Goal: Information Seeking & Learning: Learn about a topic

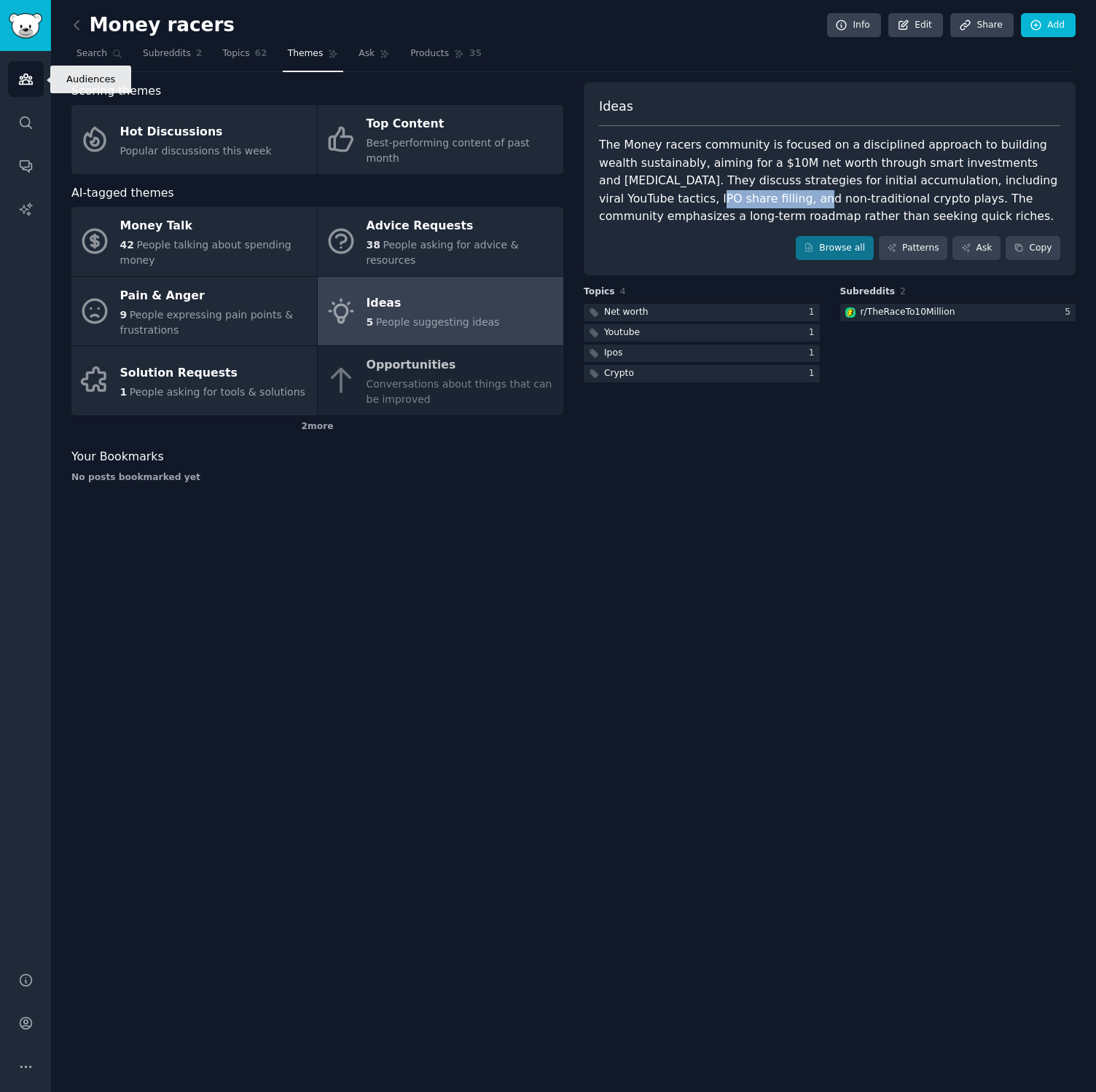
click at [25, 87] on link "Audiences" at bounding box center [26, 79] width 36 height 36
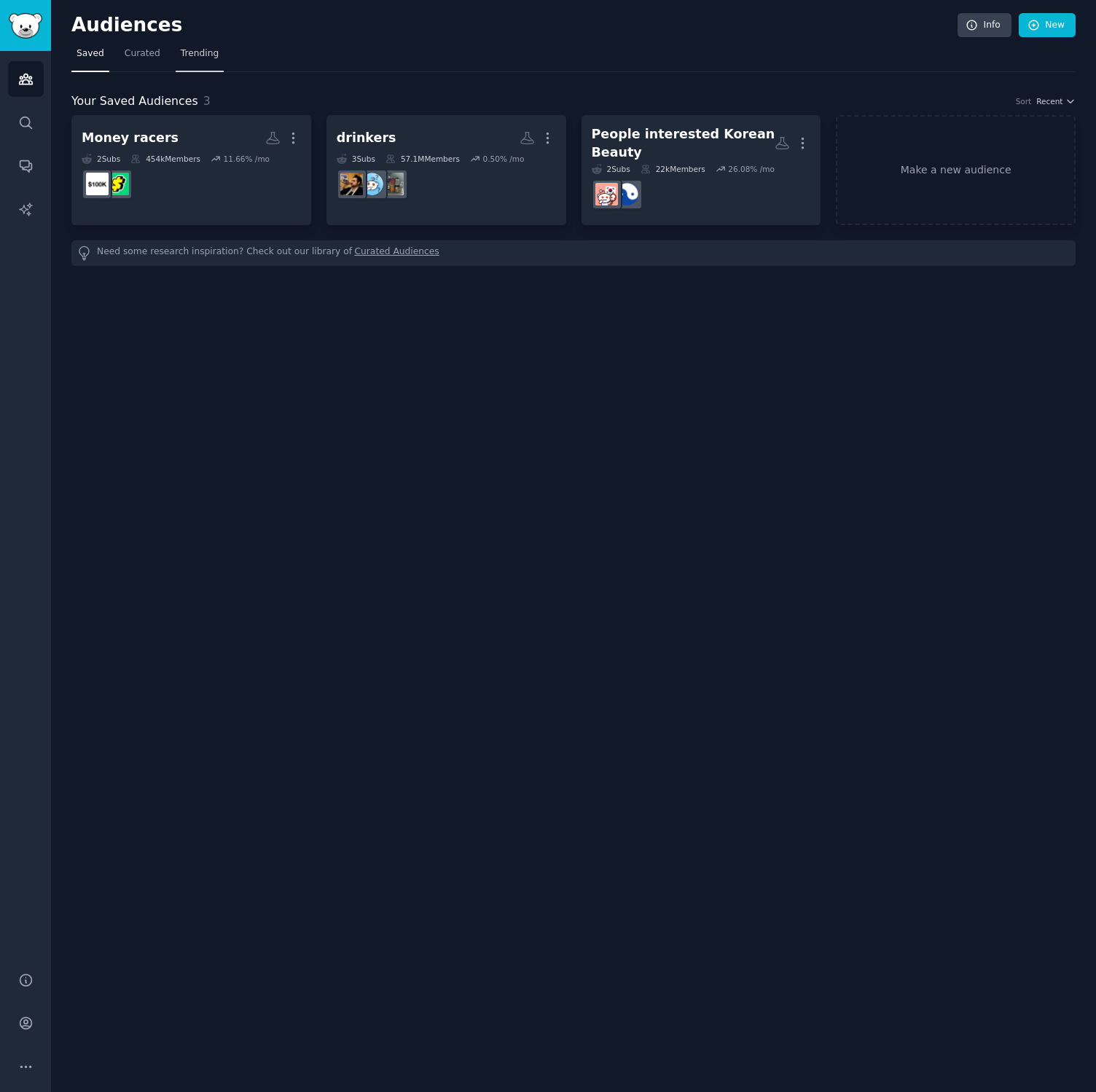
click at [181, 60] on link "Trending" at bounding box center [199, 57] width 49 height 30
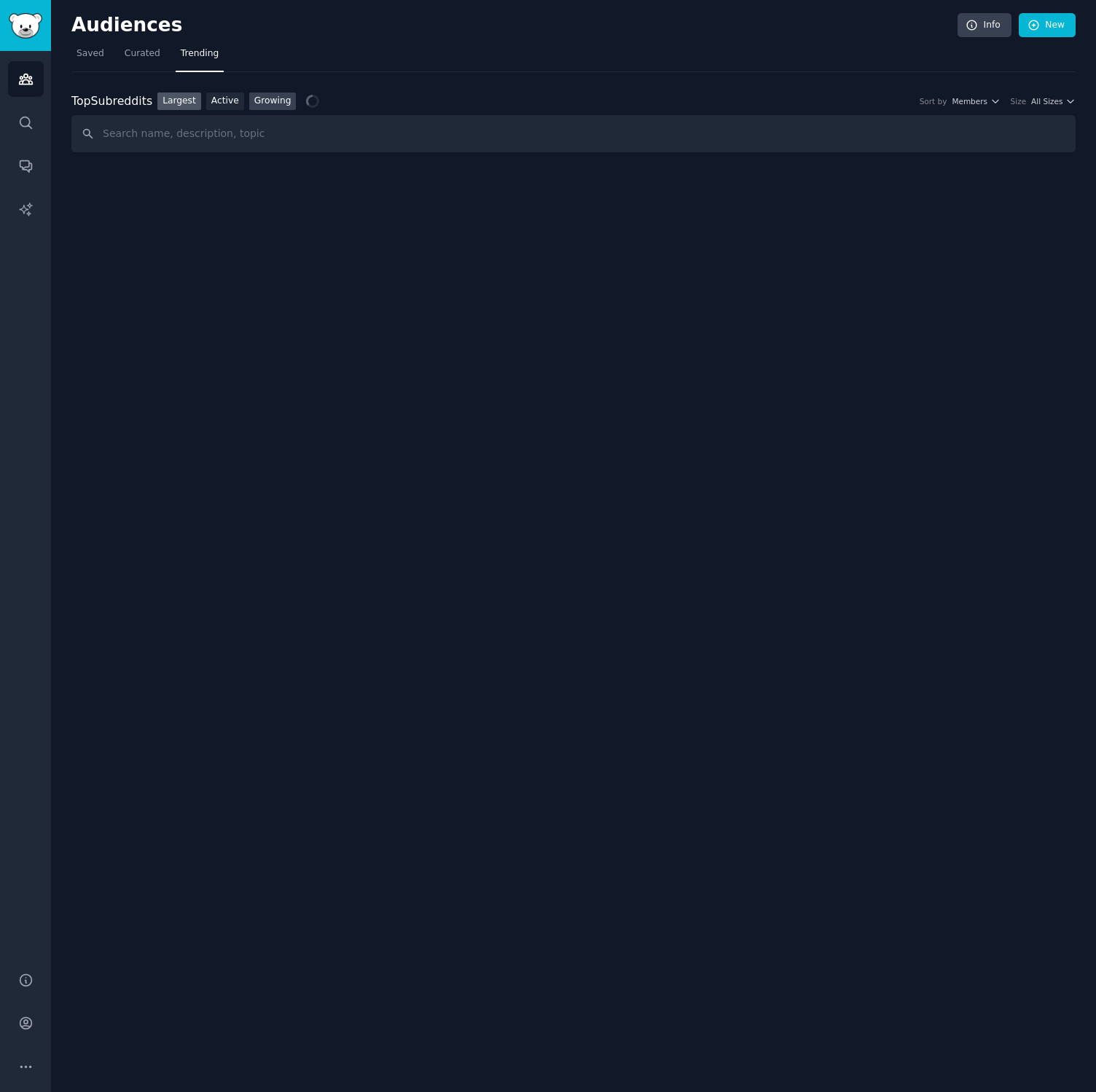
click at [283, 98] on link "Growing" at bounding box center [272, 101] width 48 height 18
click at [989, 101] on button "Yearly" at bounding box center [983, 101] width 36 height 10
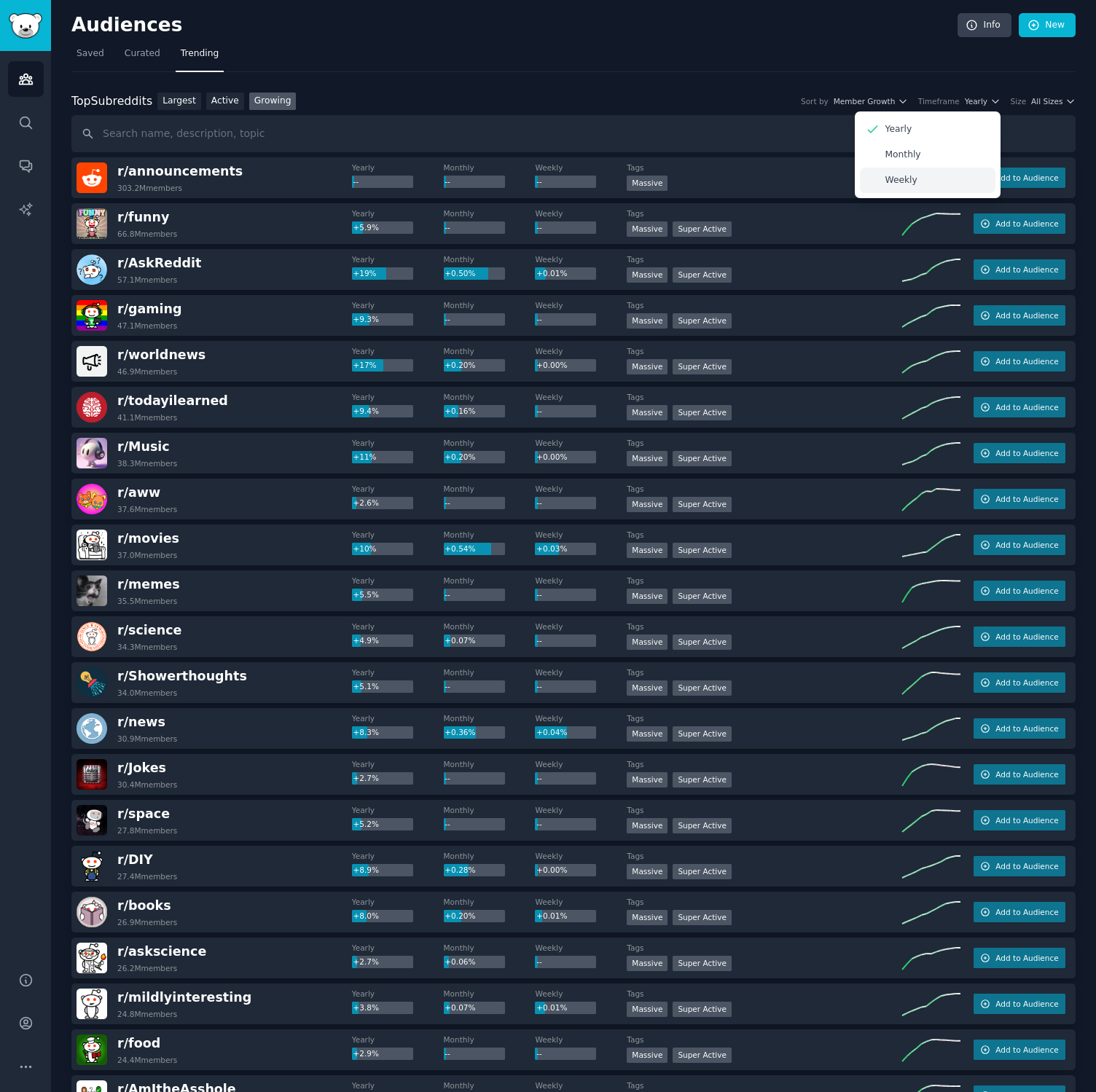
click at [903, 175] on p "Weekly" at bounding box center [901, 181] width 32 height 13
click at [1065, 102] on icon "button" at bounding box center [1070, 101] width 10 height 10
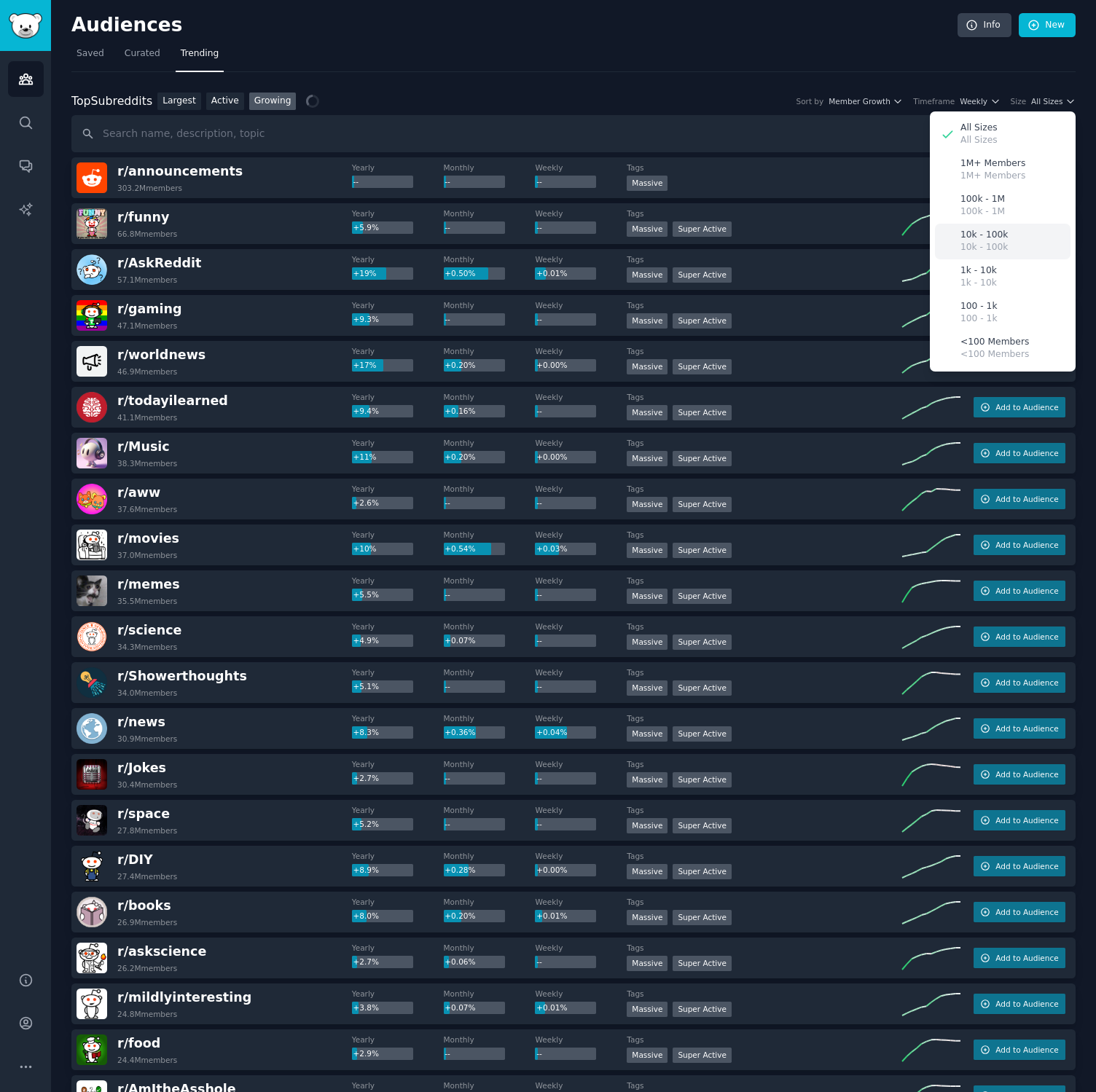
click at [989, 244] on p "10k - 100k" at bounding box center [984, 247] width 48 height 13
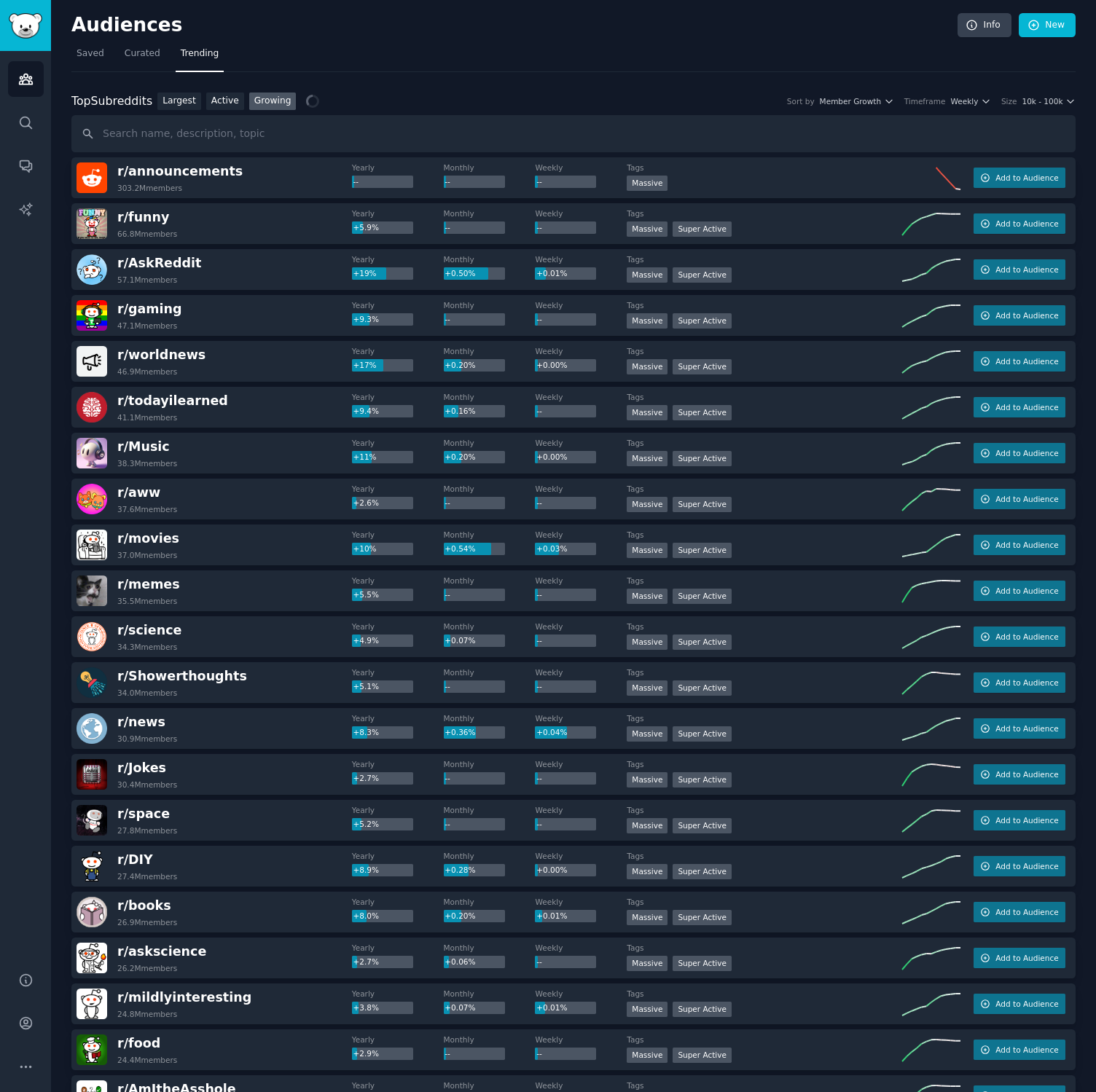
click at [589, 40] on div "Audiences Info New" at bounding box center [573, 28] width 1004 height 30
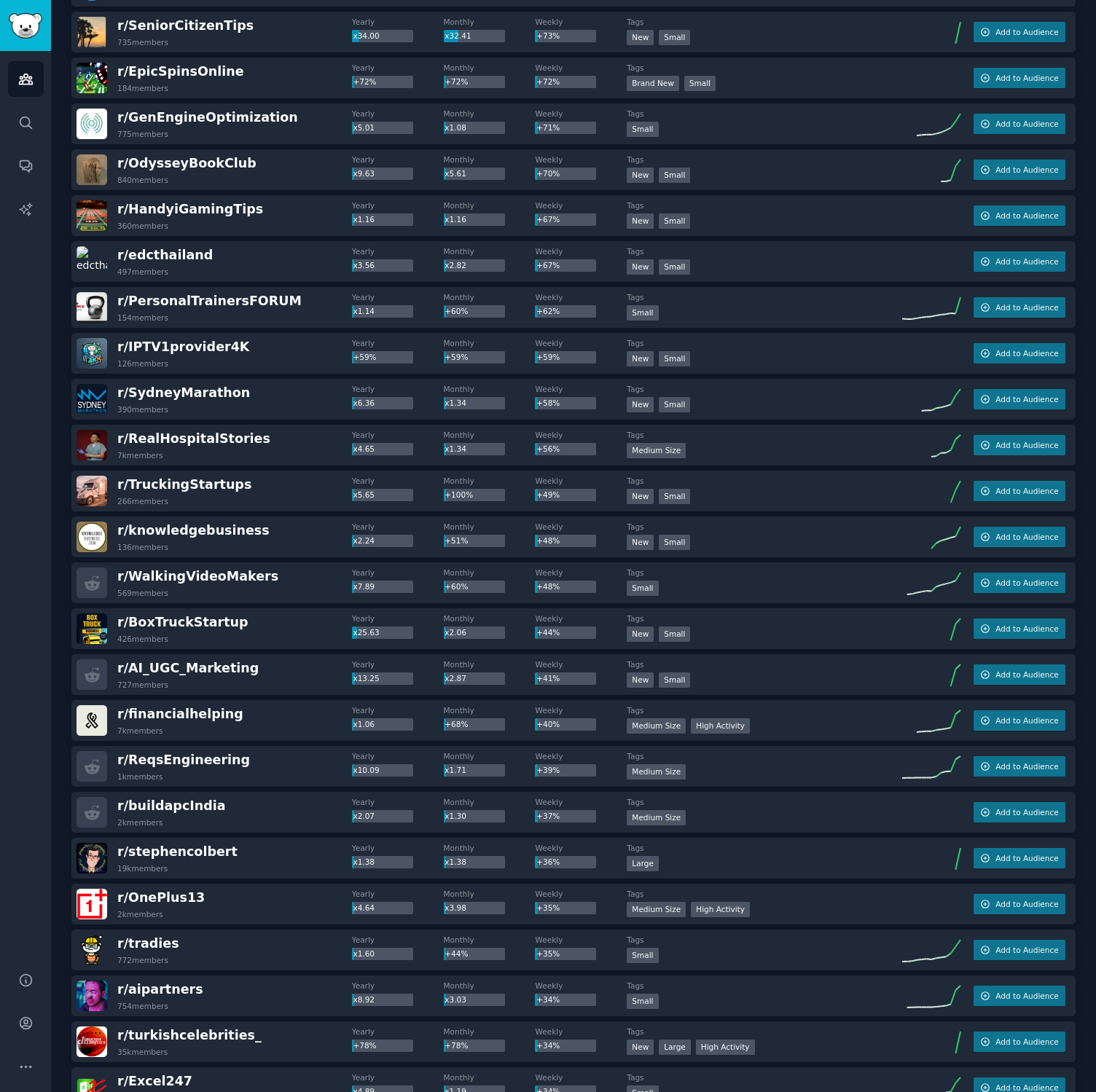
scroll to position [1079, 0]
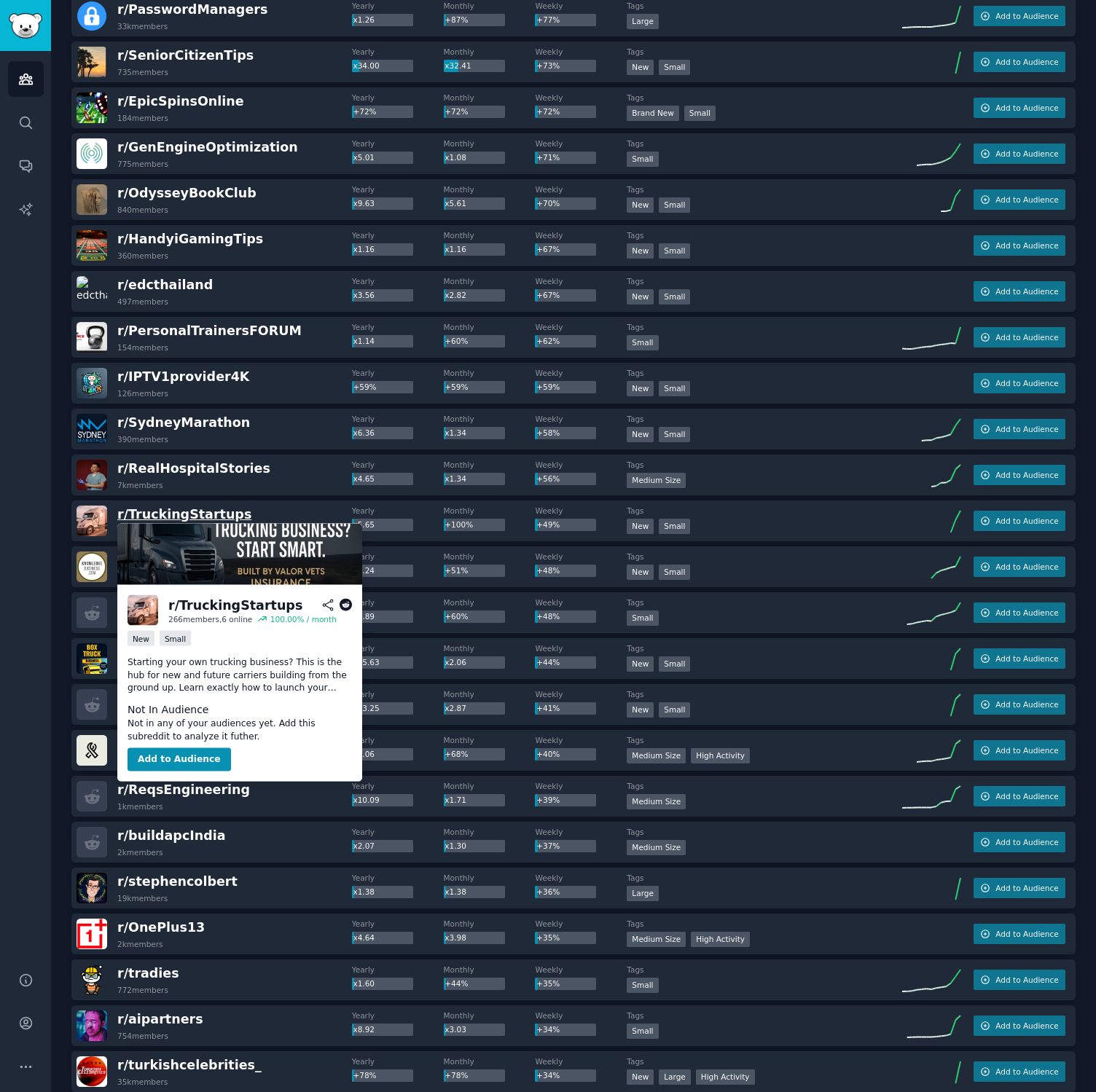
click at [170, 512] on span "r/ TruckingStartups" at bounding box center [184, 515] width 134 height 14
click at [191, 756] on button "Add to Audience" at bounding box center [179, 760] width 103 height 23
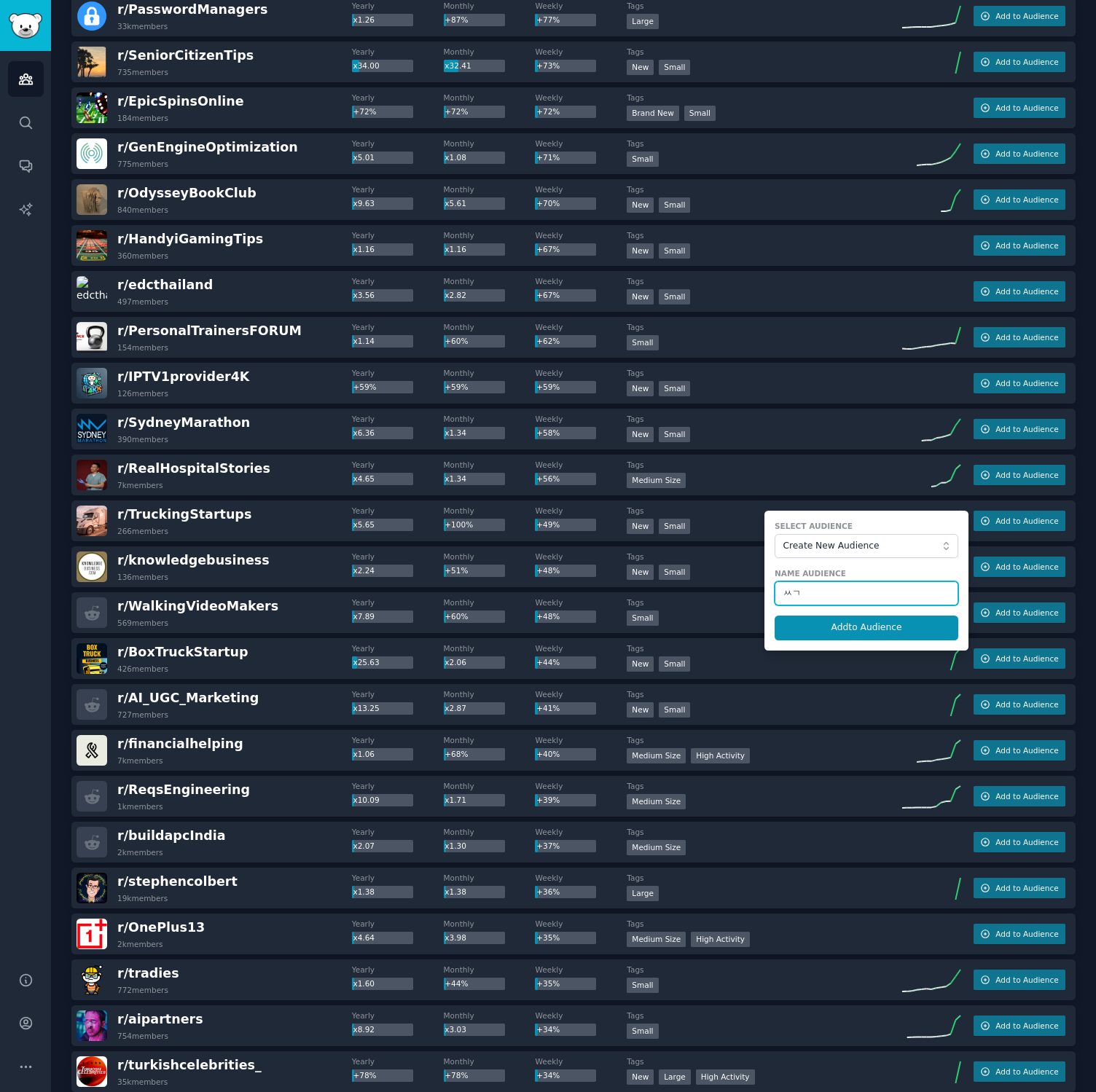
type input "ㅆ"
type input "Truckers"
click at [774, 615] on button "Add to Audience" at bounding box center [866, 628] width 183 height 25
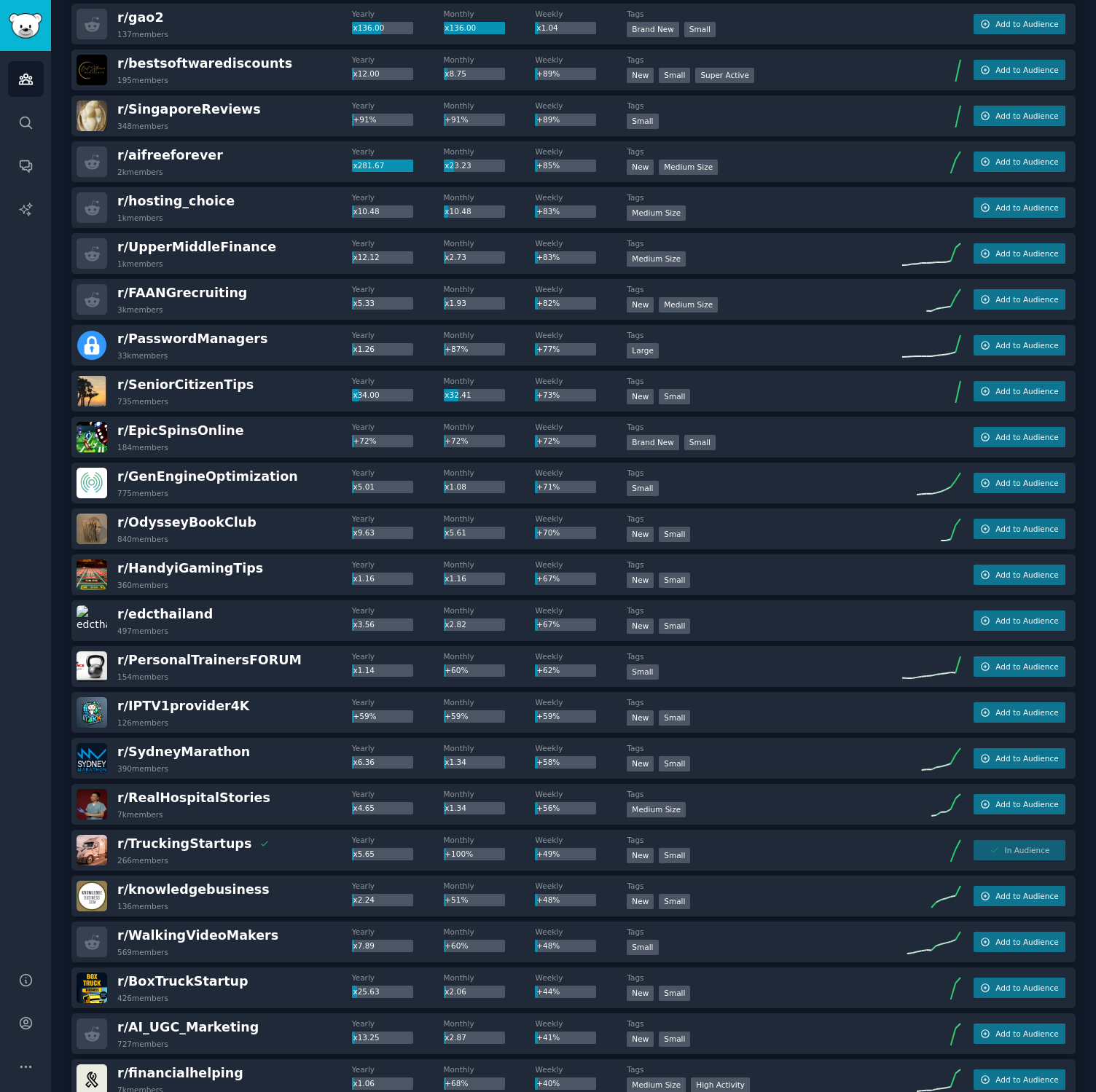
scroll to position [0, 0]
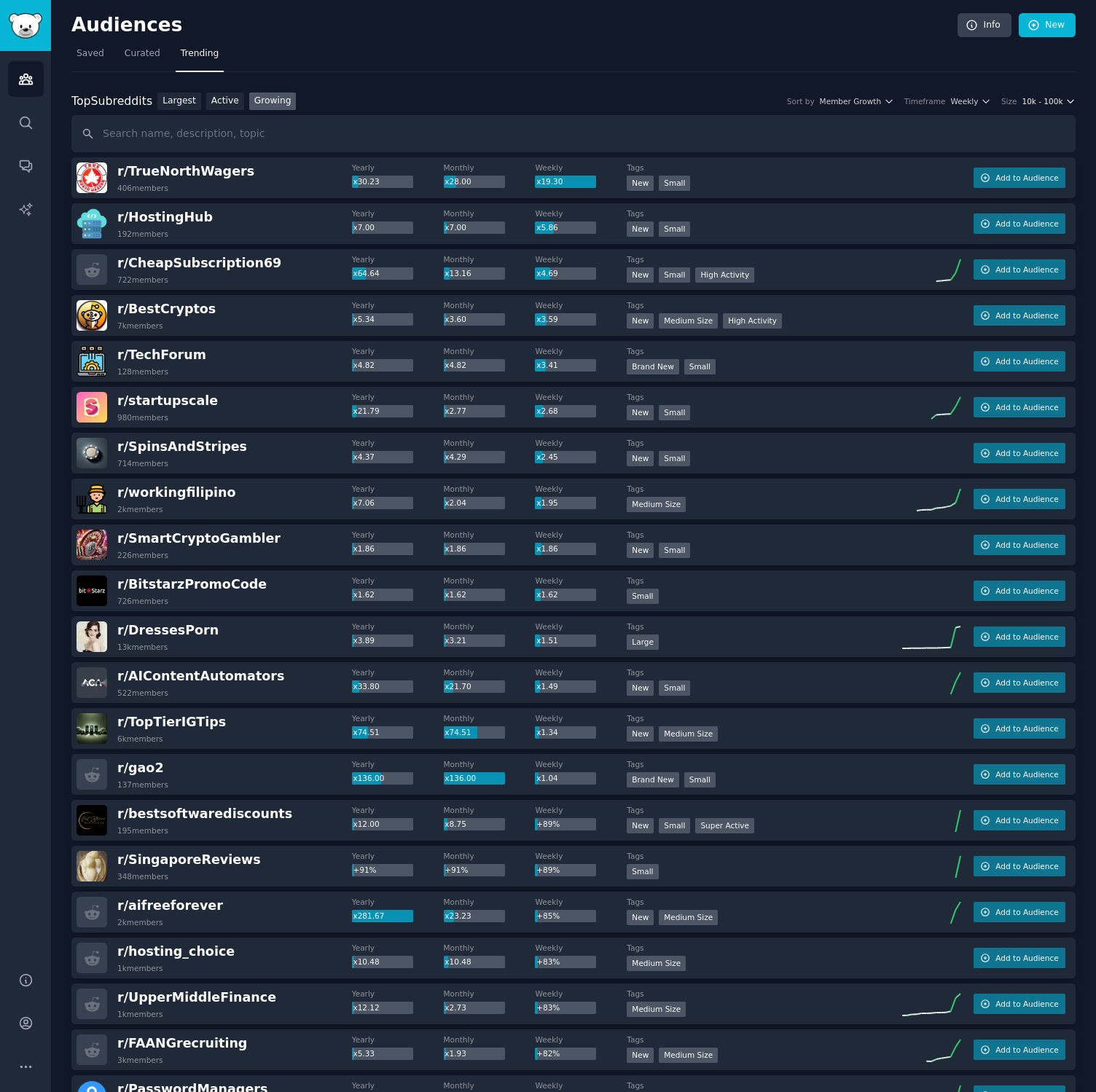
click at [1053, 97] on span "10k - 100k" at bounding box center [1041, 101] width 40 height 10
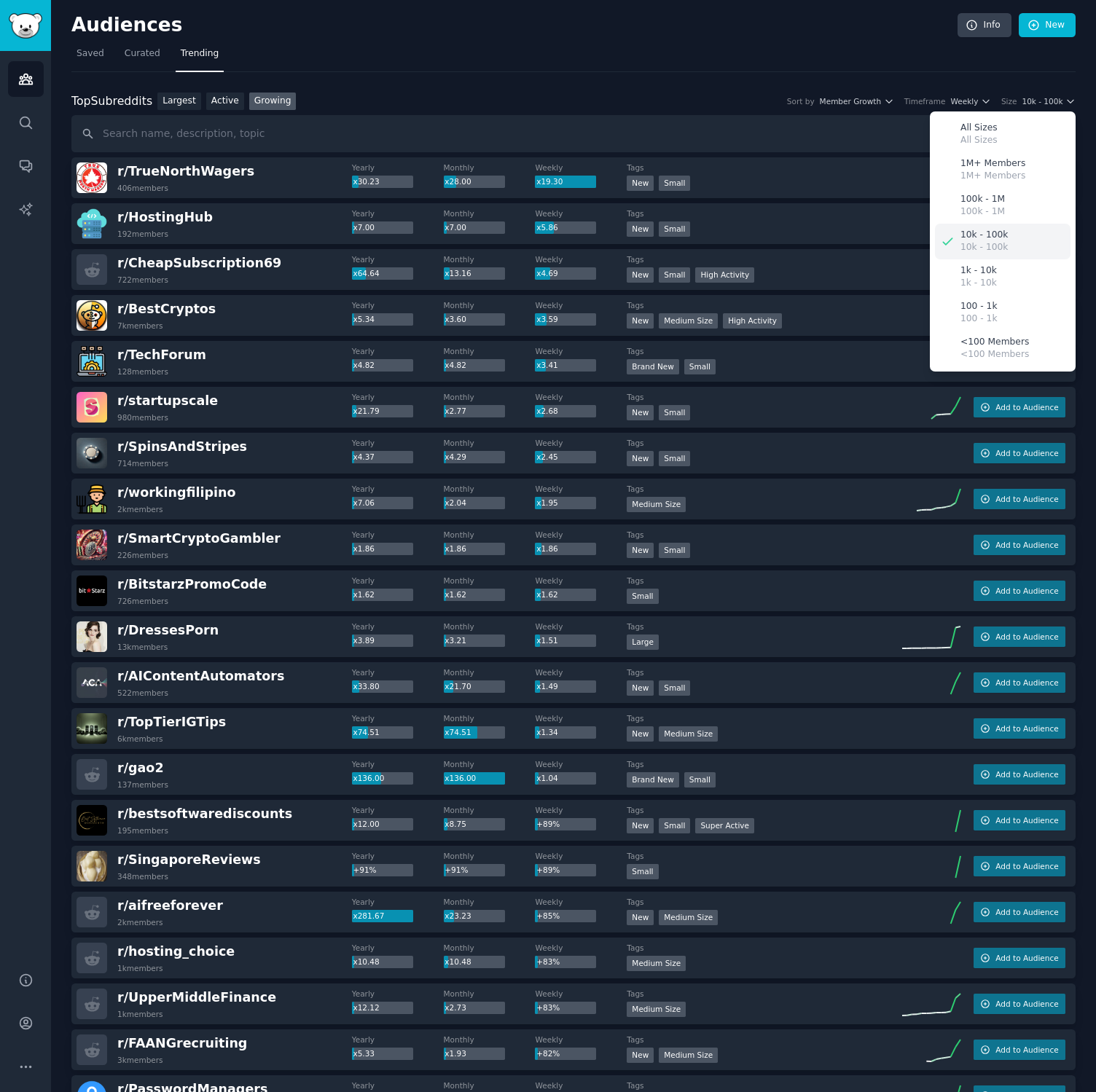
click at [986, 241] on p "10k - 100k" at bounding box center [984, 235] width 48 height 13
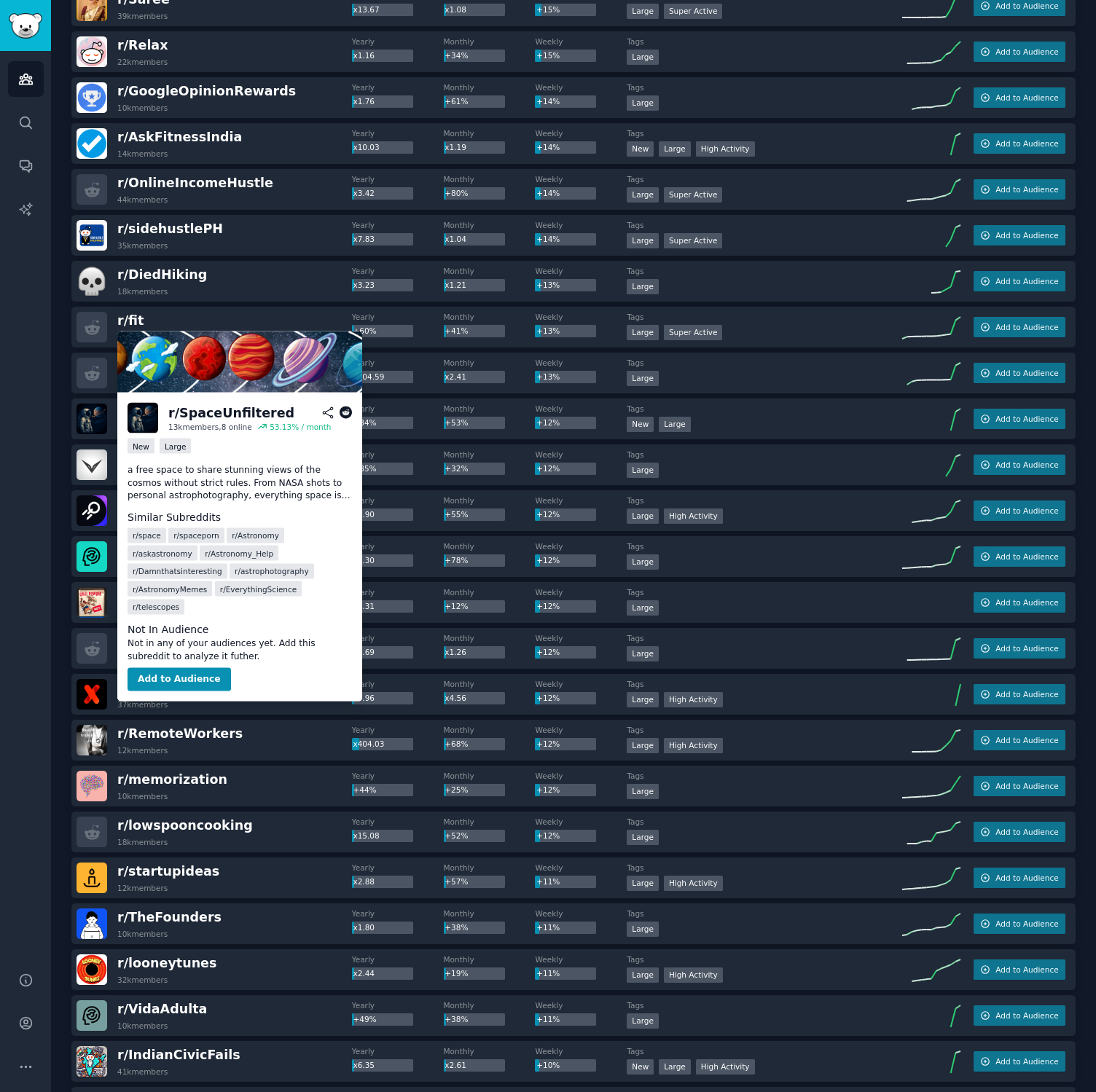
scroll to position [1088, 0]
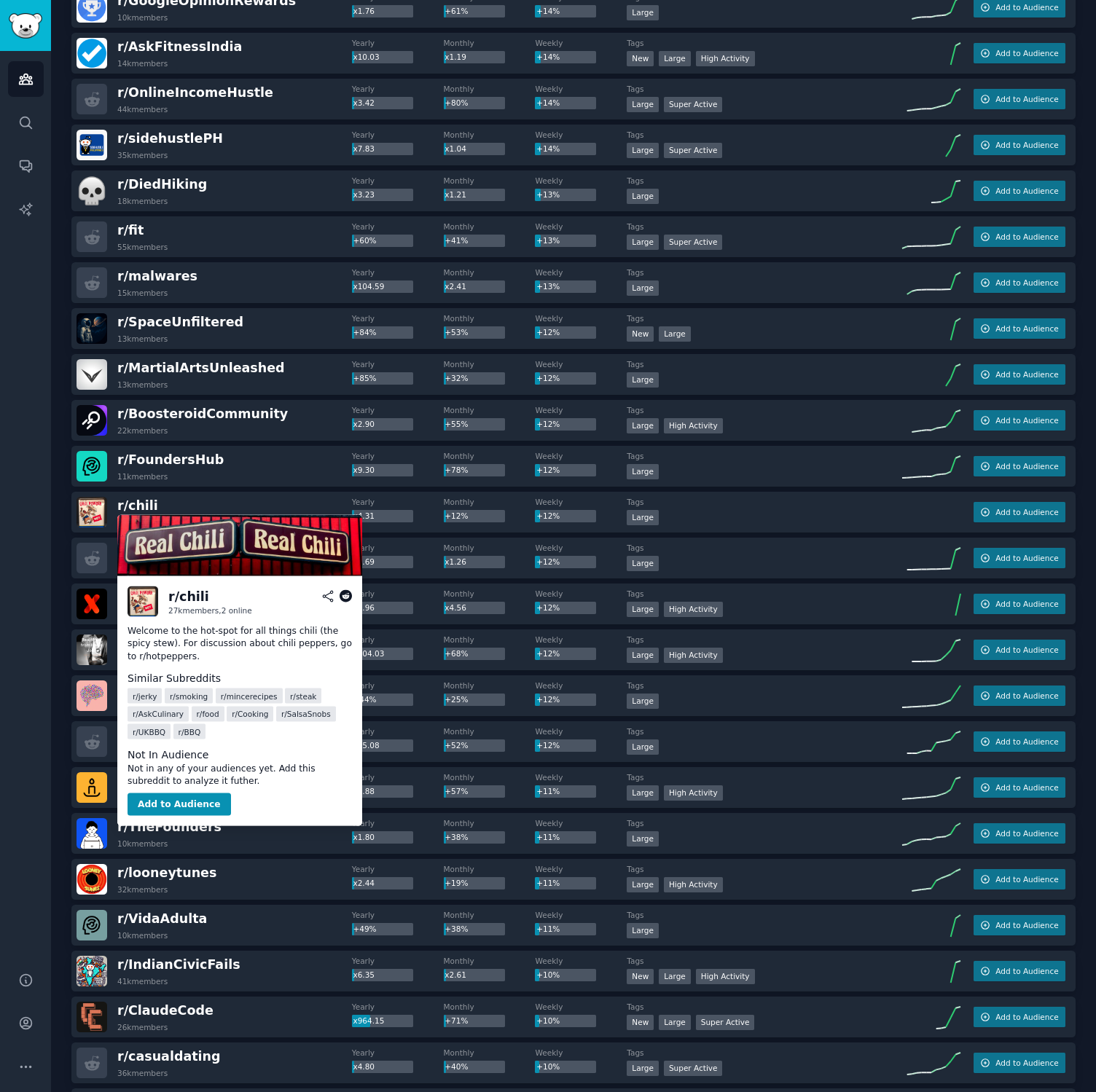
click at [345, 598] on icon at bounding box center [346, 596] width 13 height 13
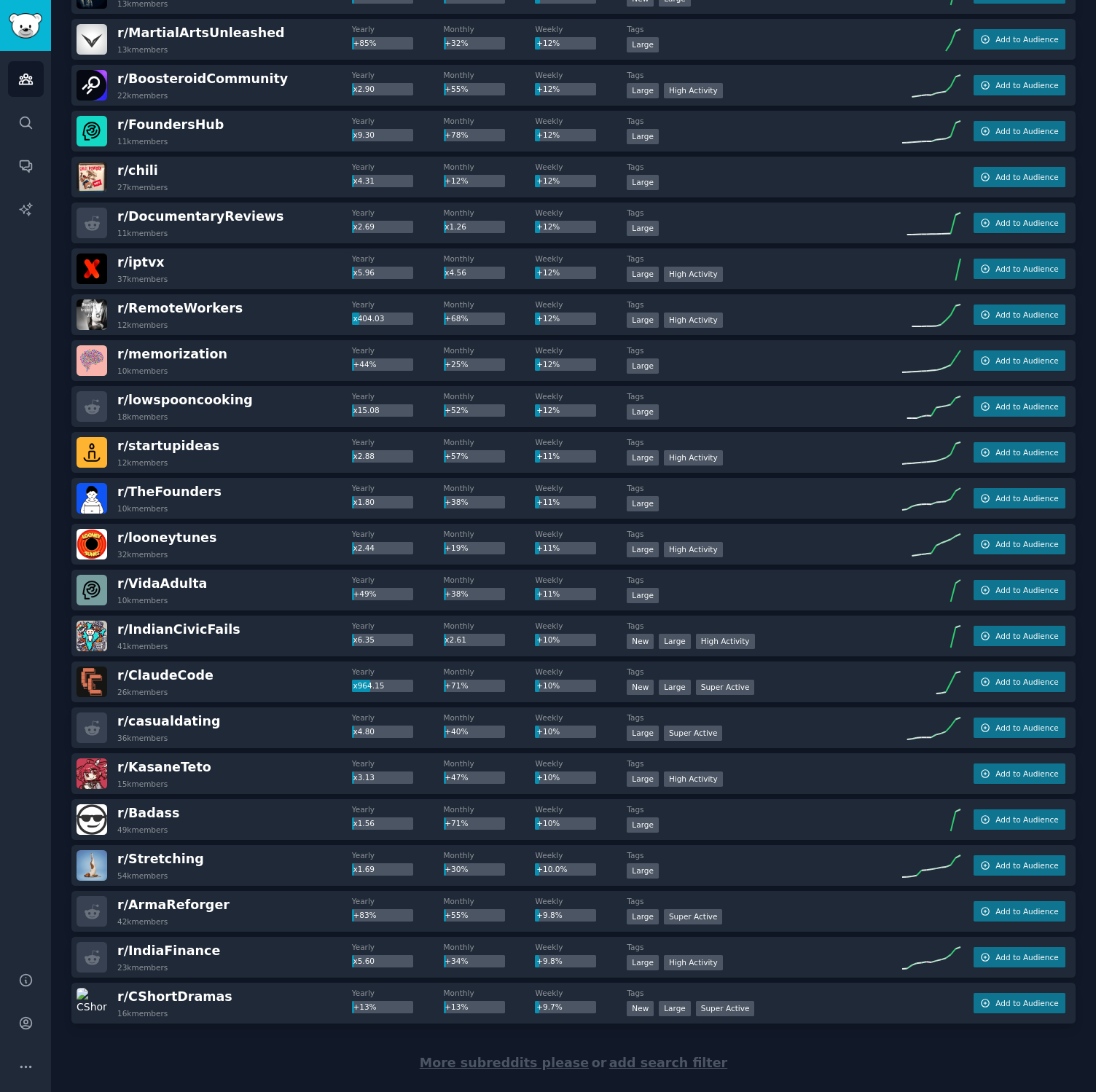
scroll to position [1454, 0]
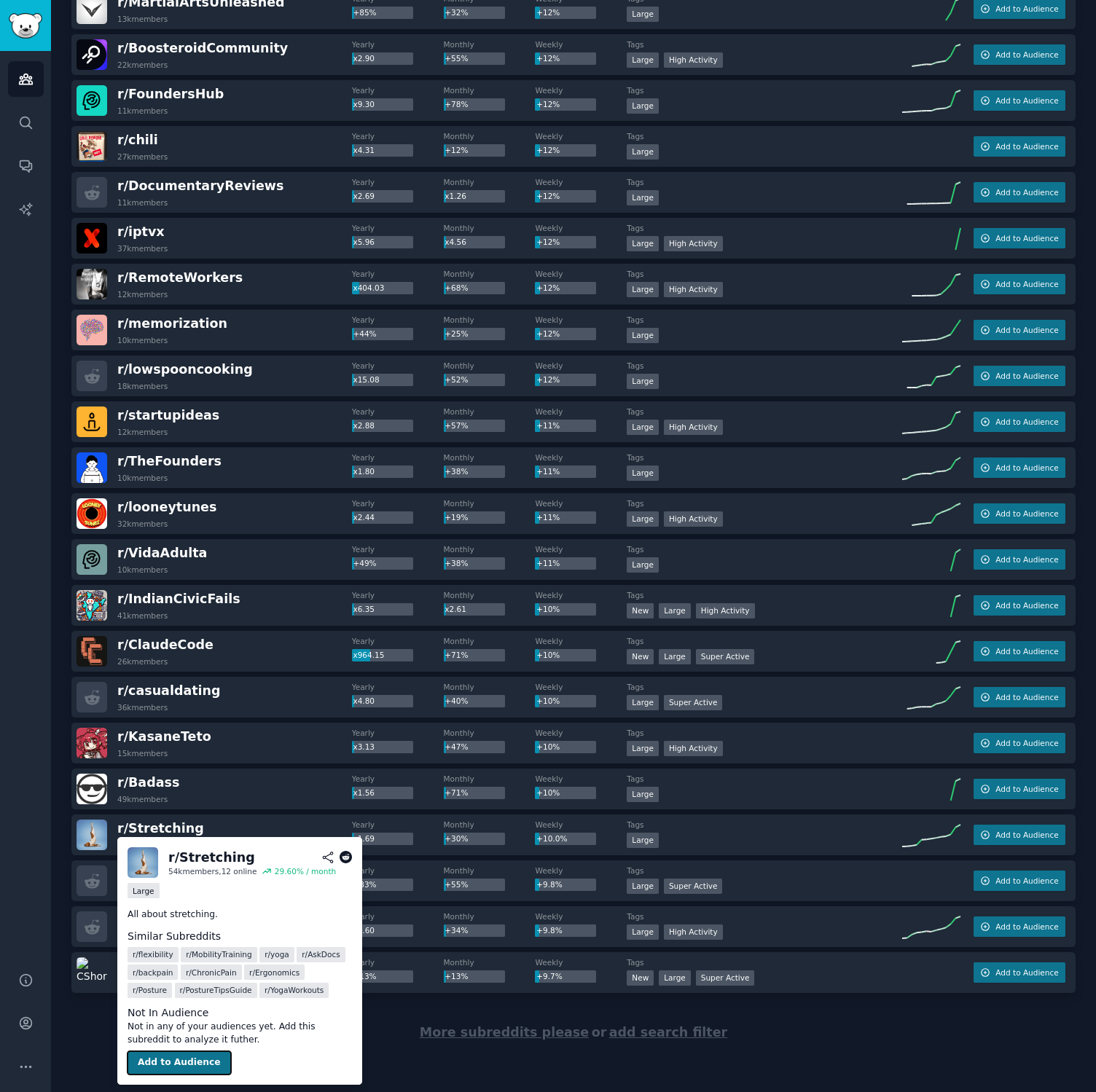
click at [178, 1059] on button "Add to Audience" at bounding box center [179, 1062] width 103 height 23
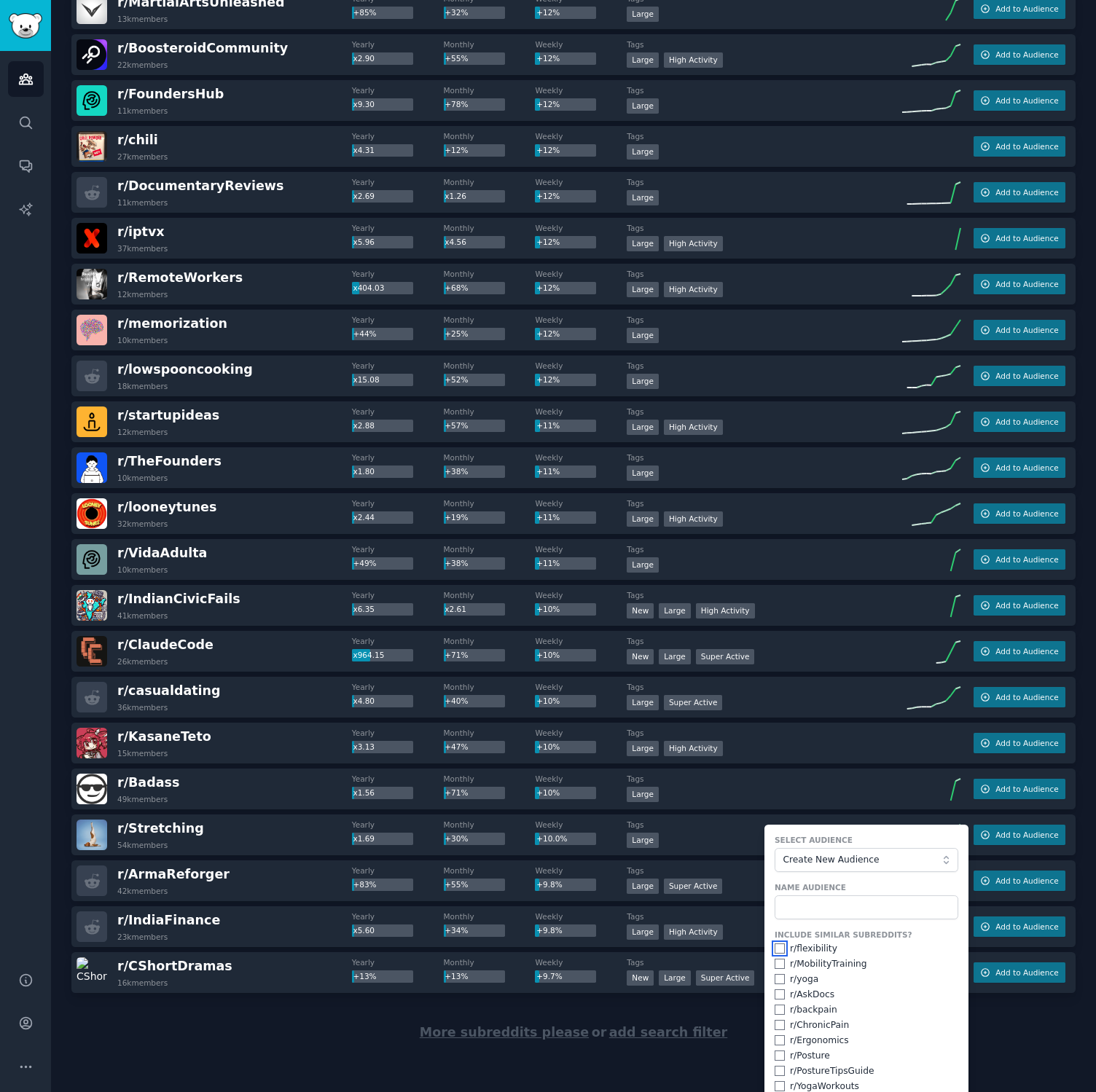
click at [774, 949] on input "checkbox" at bounding box center [779, 947] width 10 height 10
checkbox input "true"
click at [774, 964] on input "checkbox" at bounding box center [779, 963] width 10 height 10
checkbox input "true"
click at [774, 980] on input "checkbox" at bounding box center [779, 978] width 10 height 10
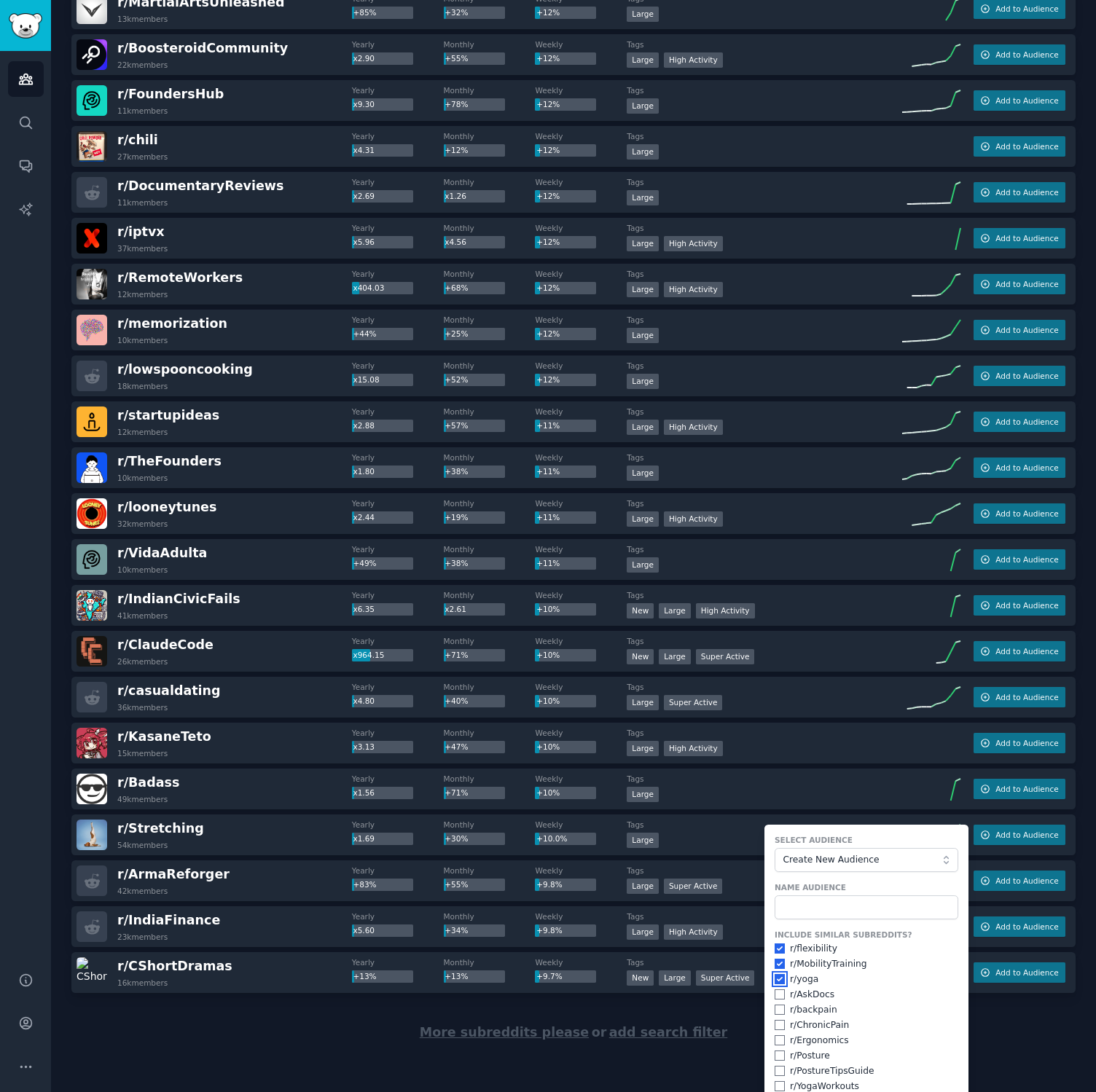
checkbox input "true"
click at [775, 1012] on input "checkbox" at bounding box center [779, 1008] width 10 height 10
checkbox input "true"
click at [774, 1026] on input "checkbox" at bounding box center [779, 1025] width 10 height 10
click at [777, 1027] on input "checkbox" at bounding box center [779, 1025] width 10 height 10
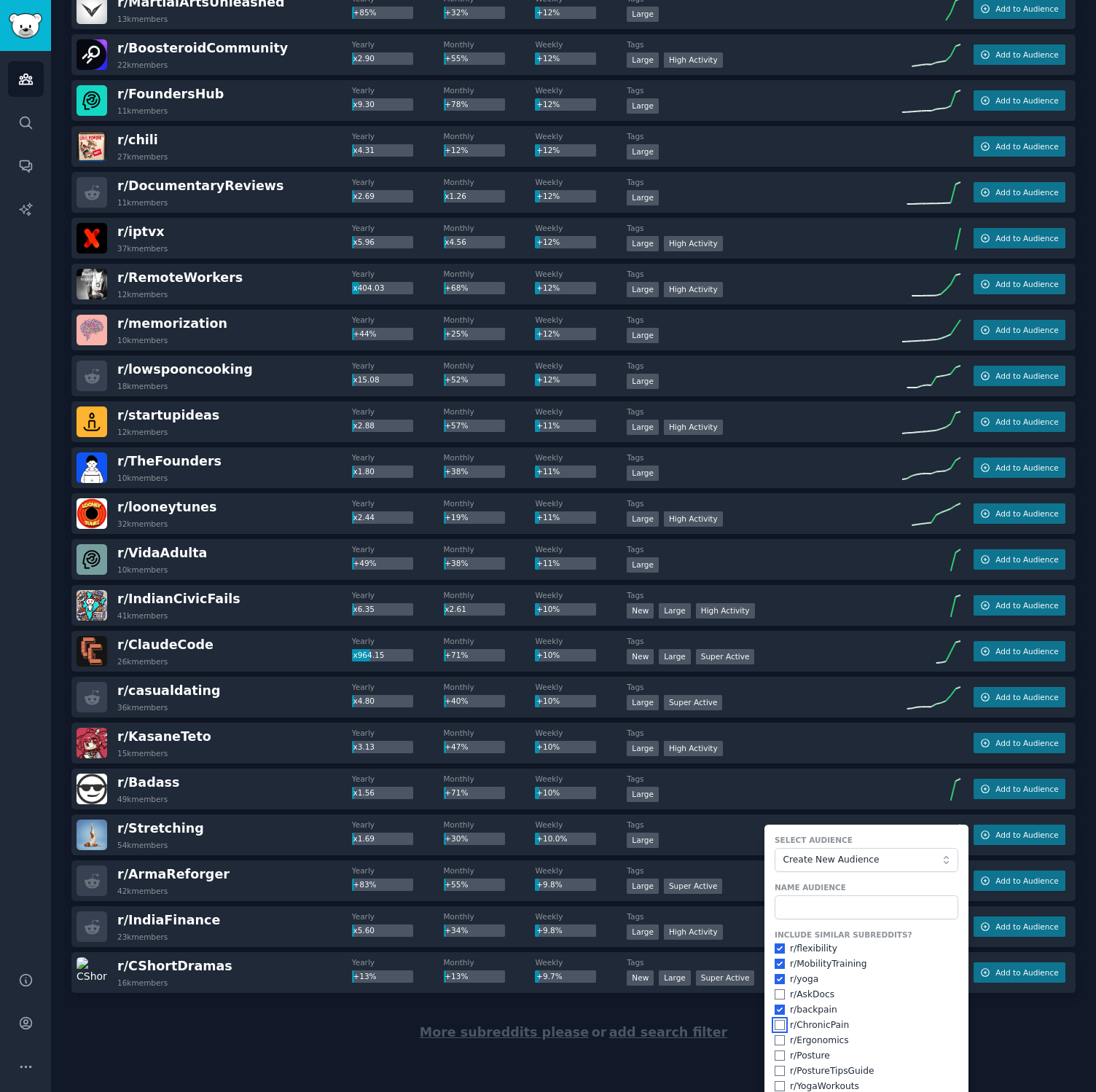
checkbox input "false"
click at [778, 1014] on input "checkbox" at bounding box center [779, 1008] width 10 height 10
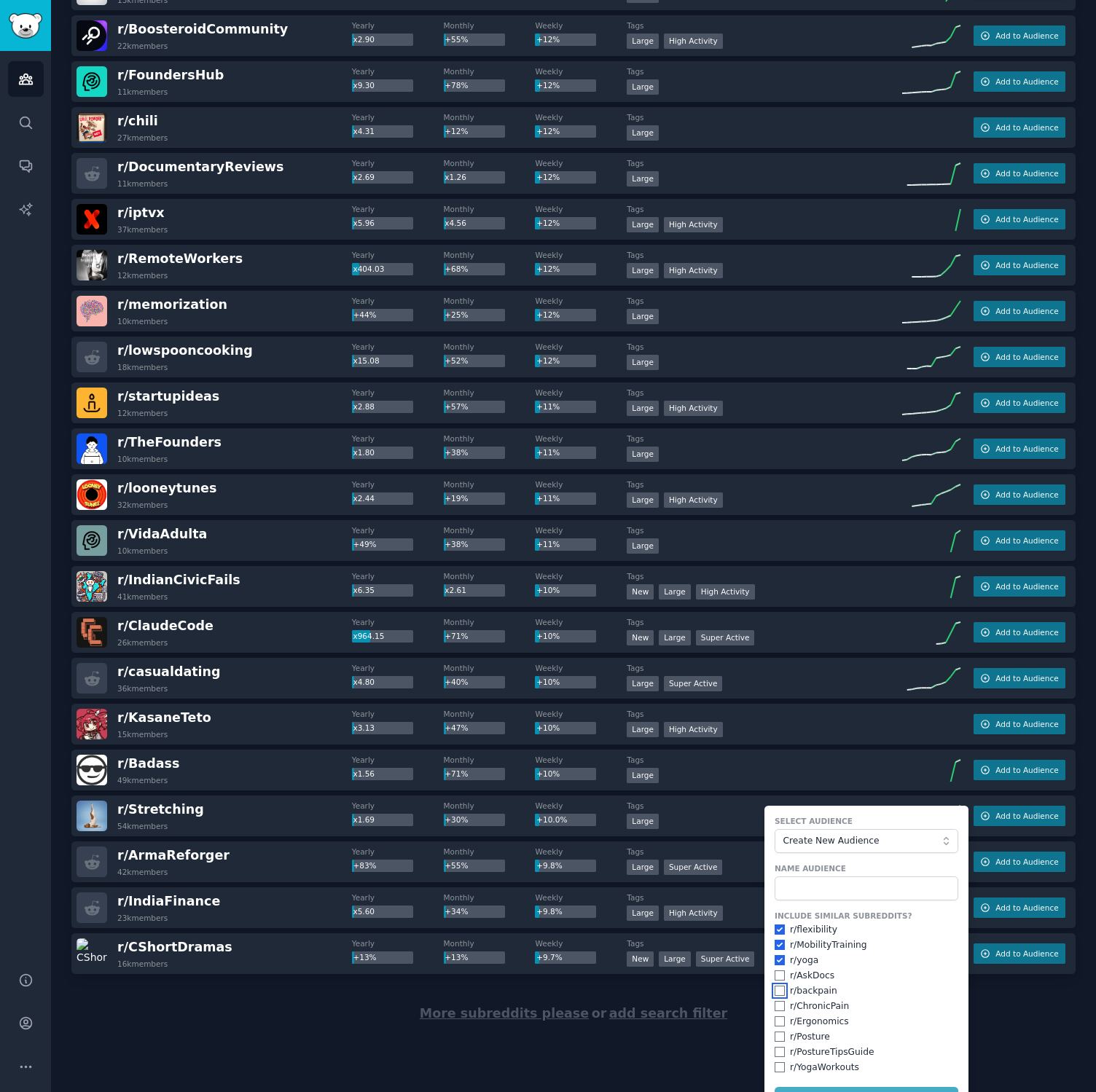
scroll to position [1502, 0]
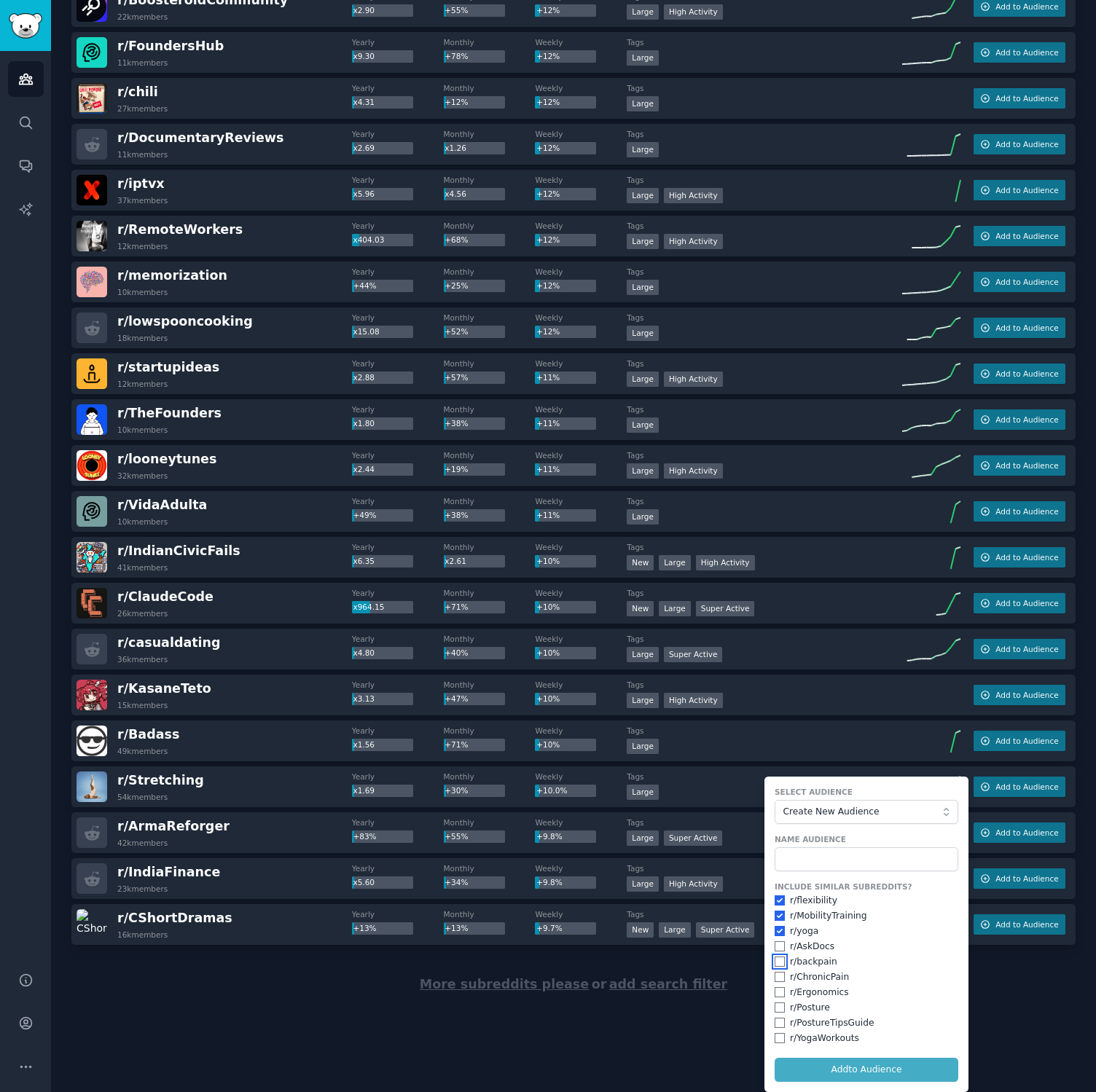
click at [774, 963] on input "checkbox" at bounding box center [779, 961] width 10 height 10
checkbox input "true"
click at [774, 976] on input "checkbox" at bounding box center [779, 976] width 10 height 10
checkbox input "true"
click at [775, 992] on input "checkbox" at bounding box center [779, 991] width 10 height 10
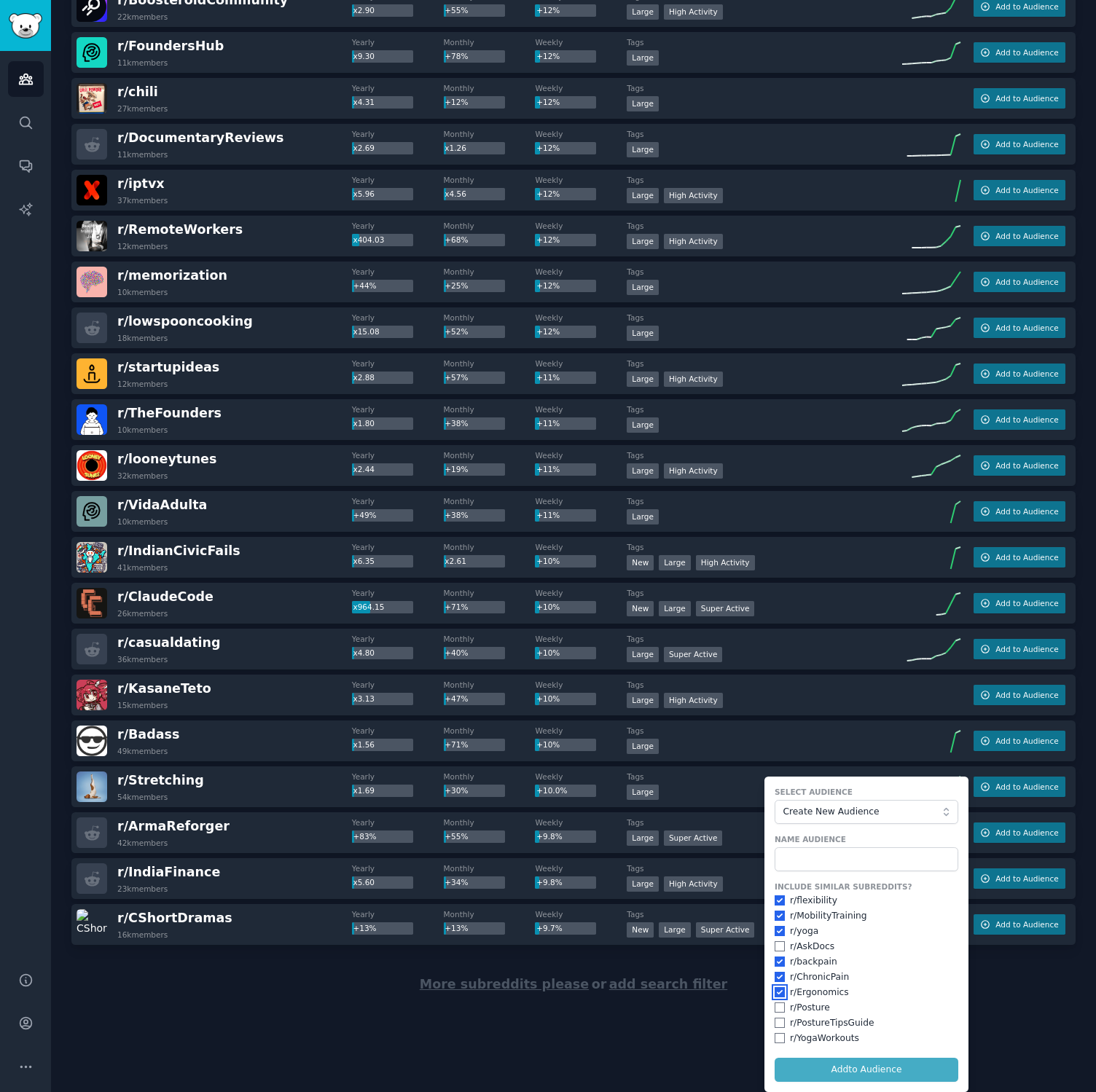
checkbox input "true"
click at [776, 1008] on input "checkbox" at bounding box center [779, 1007] width 10 height 10
checkbox input "true"
click at [776, 1019] on input "checkbox" at bounding box center [779, 1022] width 10 height 10
checkbox input "true"
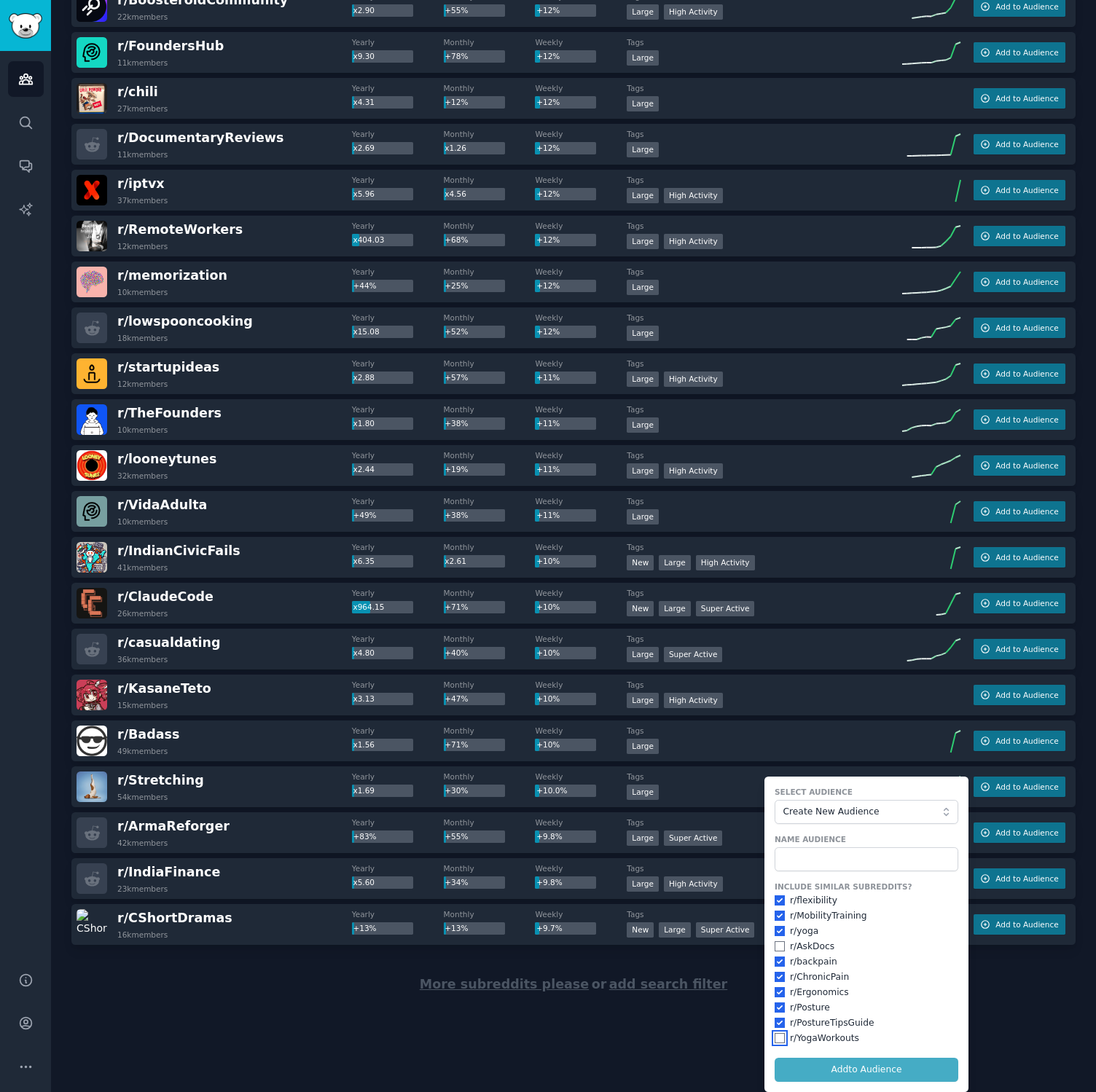
click at [774, 1039] on input "checkbox" at bounding box center [779, 1037] width 10 height 10
checkbox input "true"
click at [806, 1070] on form "Select Audience Create New Audience Name Audience Include Similar Subreddits? r…" at bounding box center [866, 934] width 204 height 315
click at [825, 859] on input "text" at bounding box center [866, 859] width 183 height 25
type input "Stretchers"
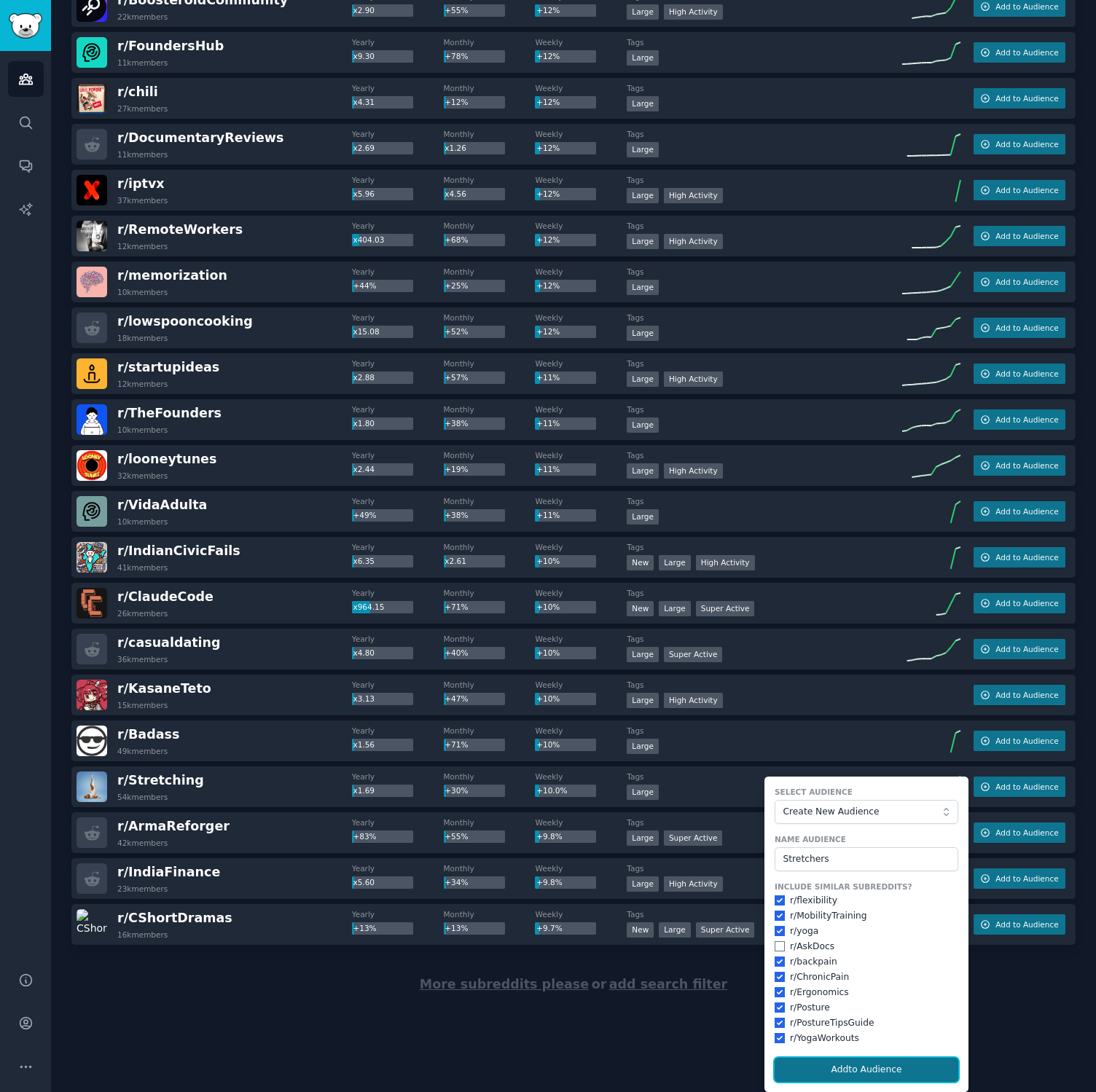
click at [808, 1067] on button "Add to Audience" at bounding box center [866, 1070] width 183 height 25
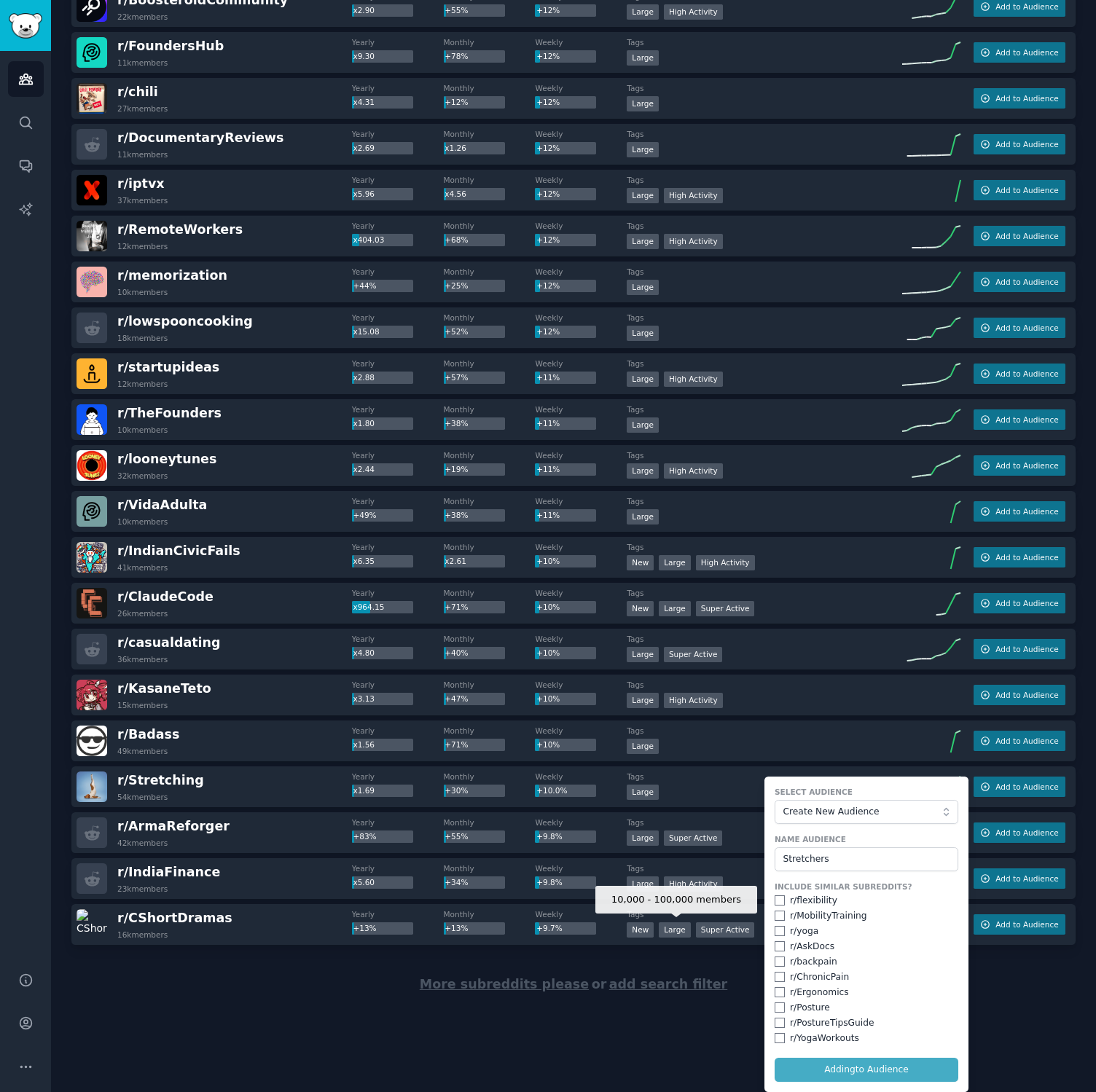
checkbox input "false"
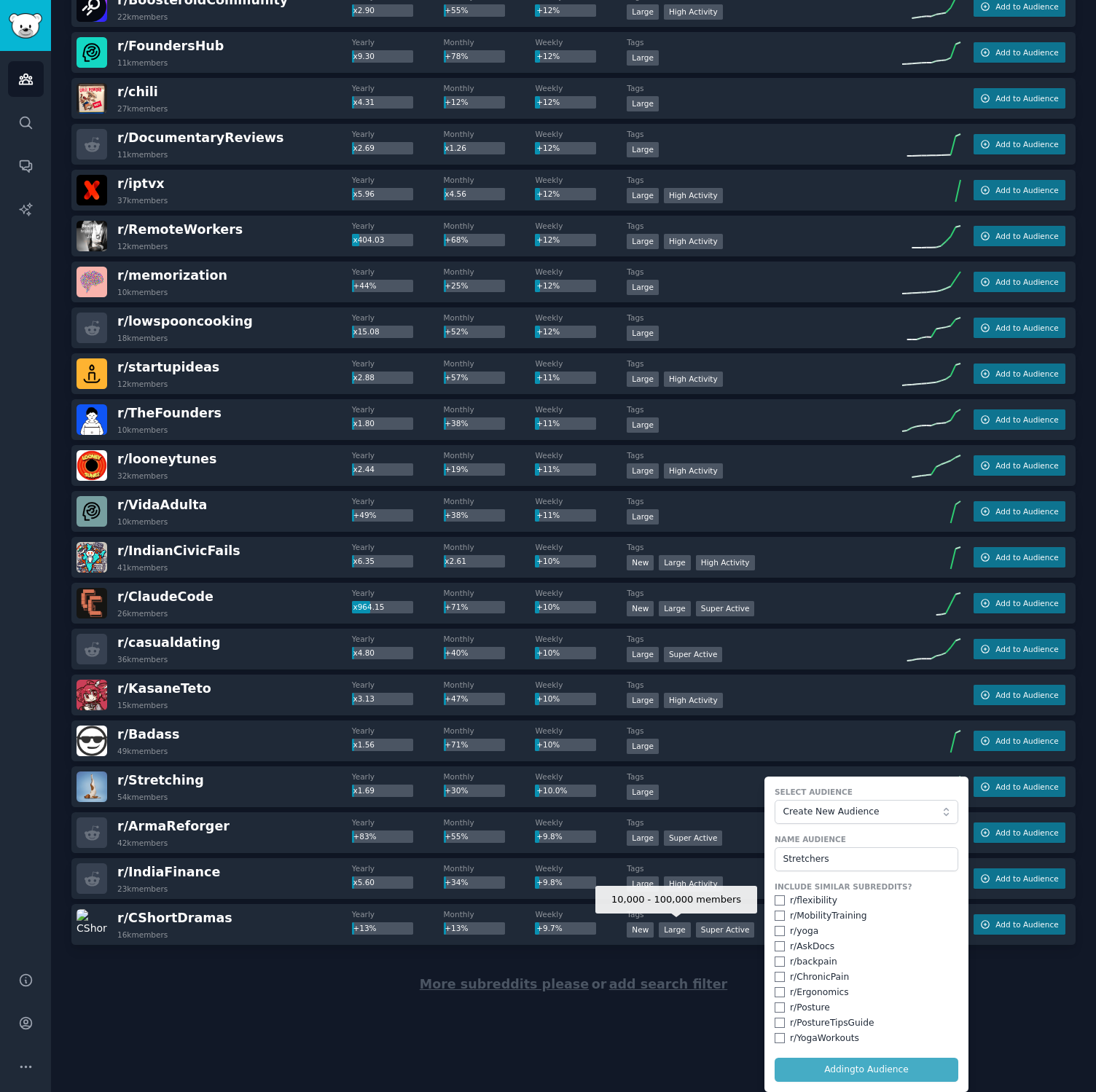
checkbox input "false"
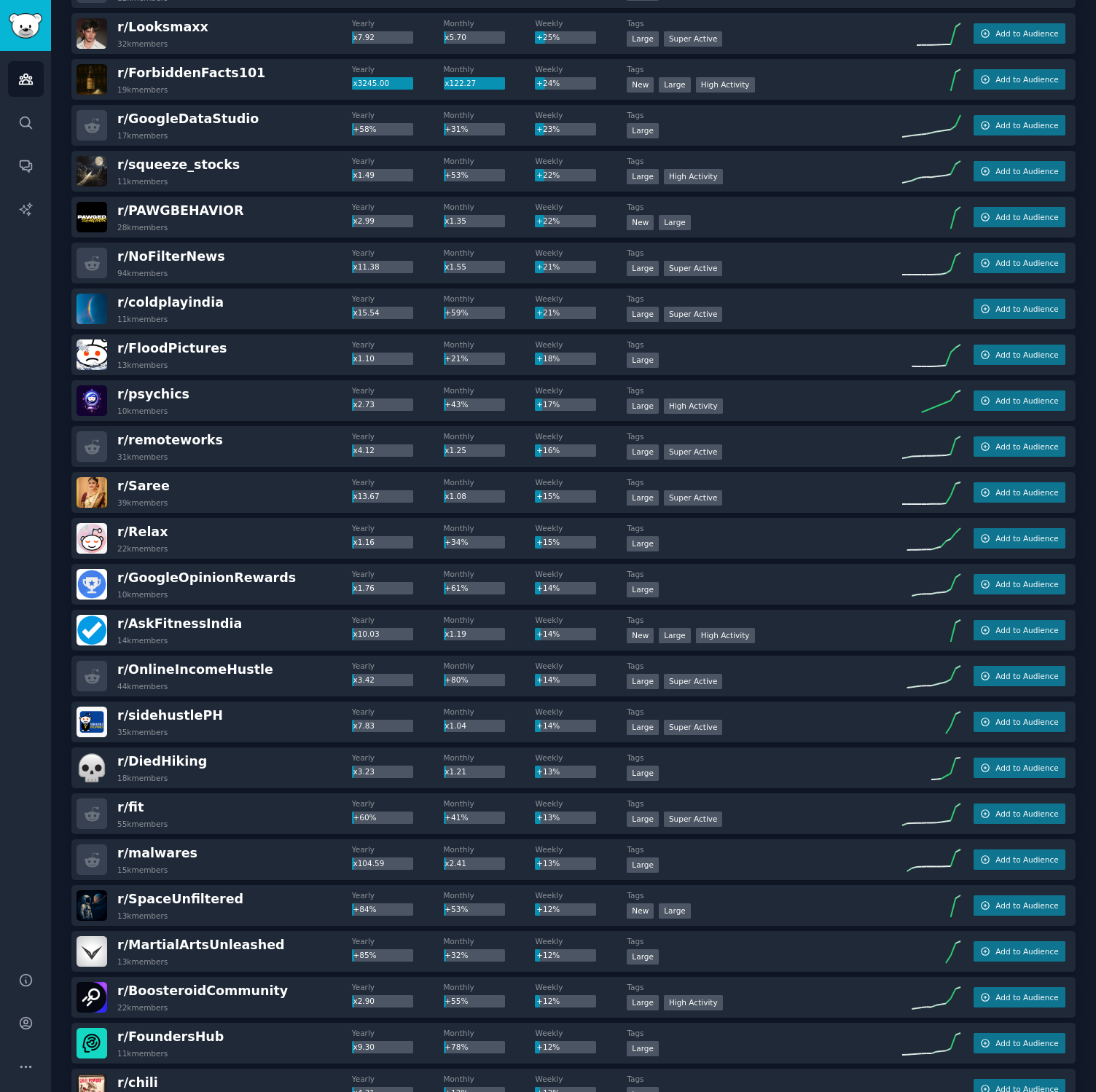
scroll to position [0, 0]
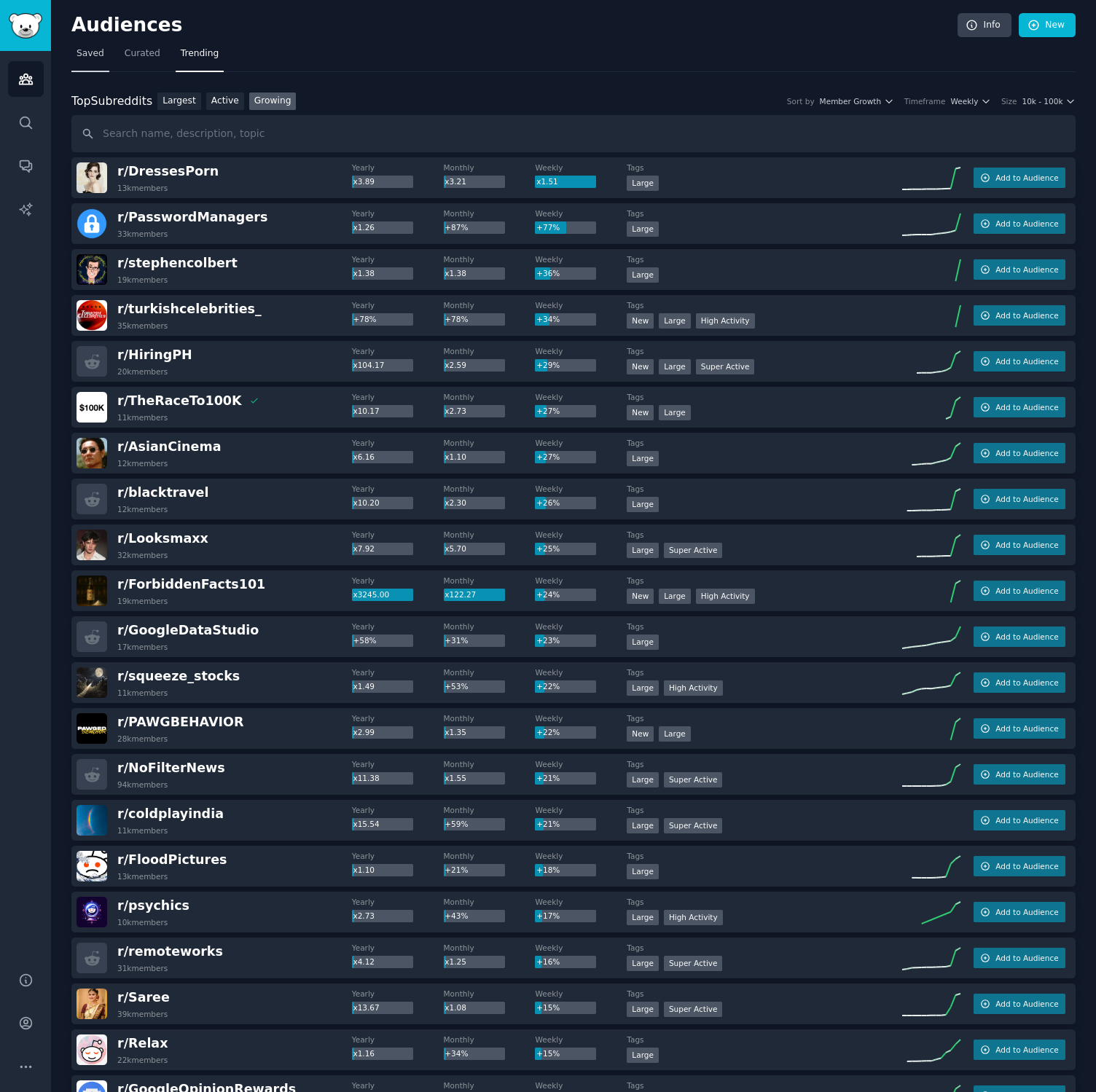
click at [85, 56] on span "Saved" at bounding box center [90, 54] width 28 height 13
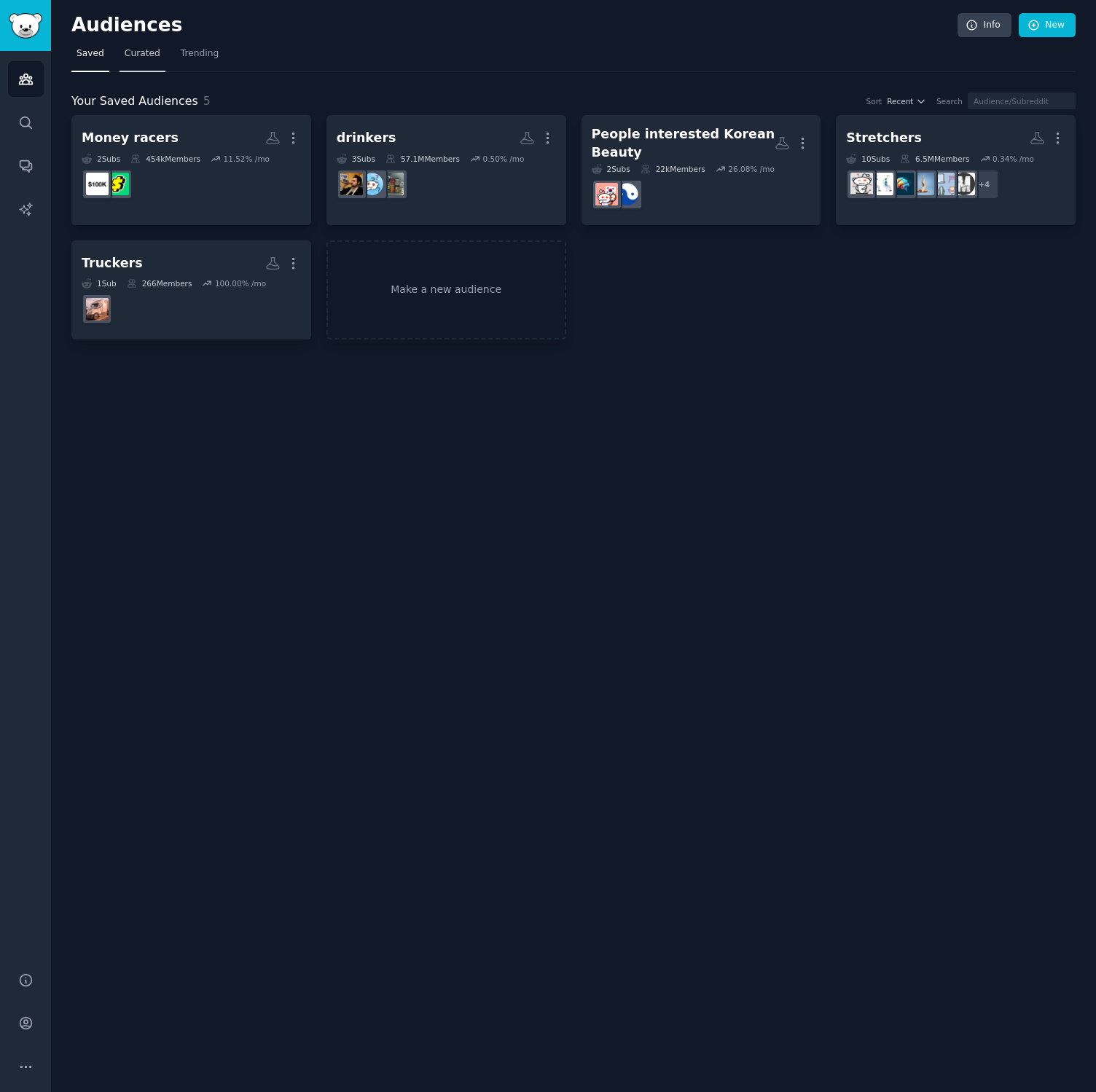
click at [146, 58] on span "Curated" at bounding box center [143, 54] width 36 height 13
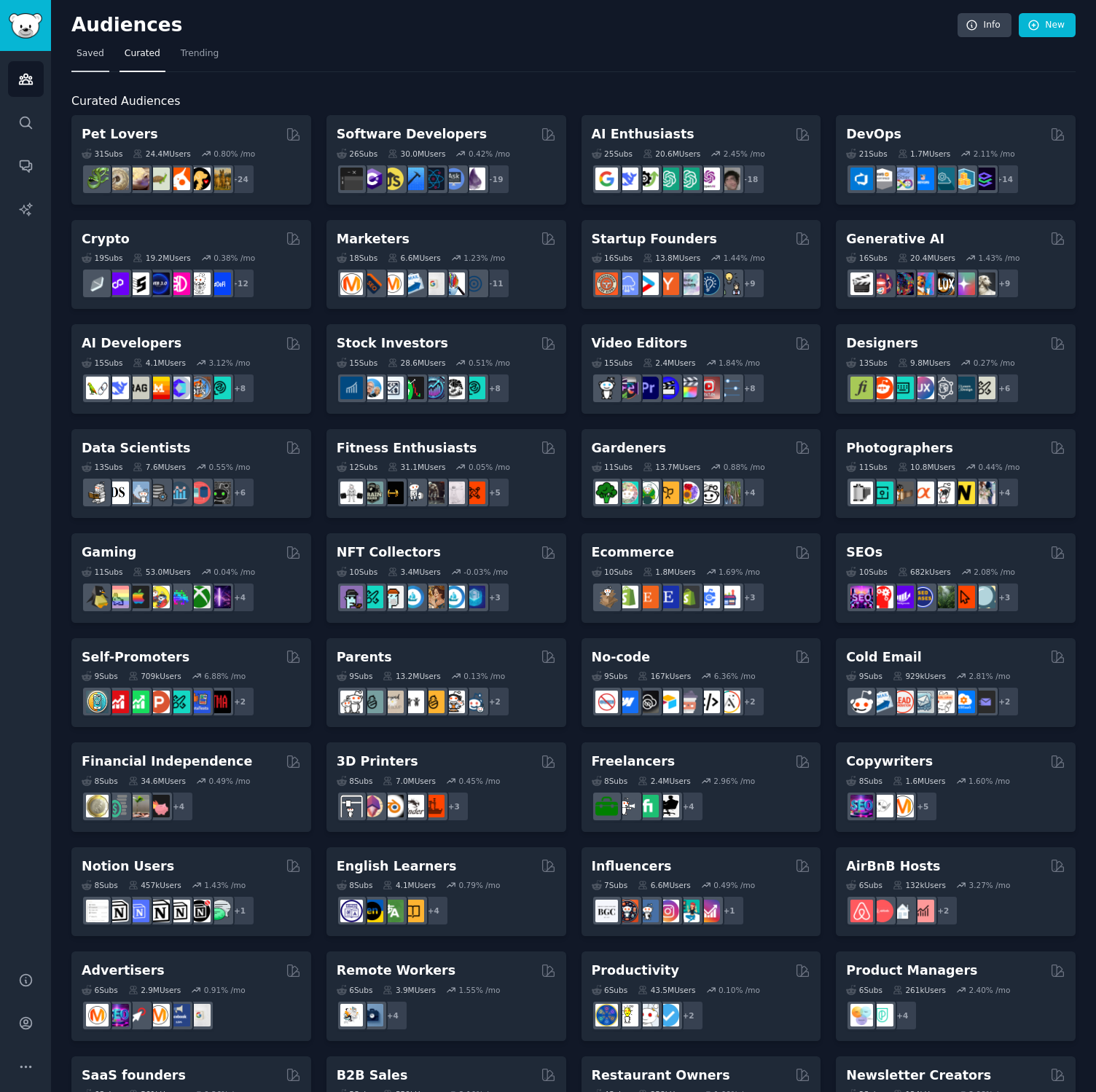
click at [82, 60] on link "Saved" at bounding box center [90, 57] width 38 height 30
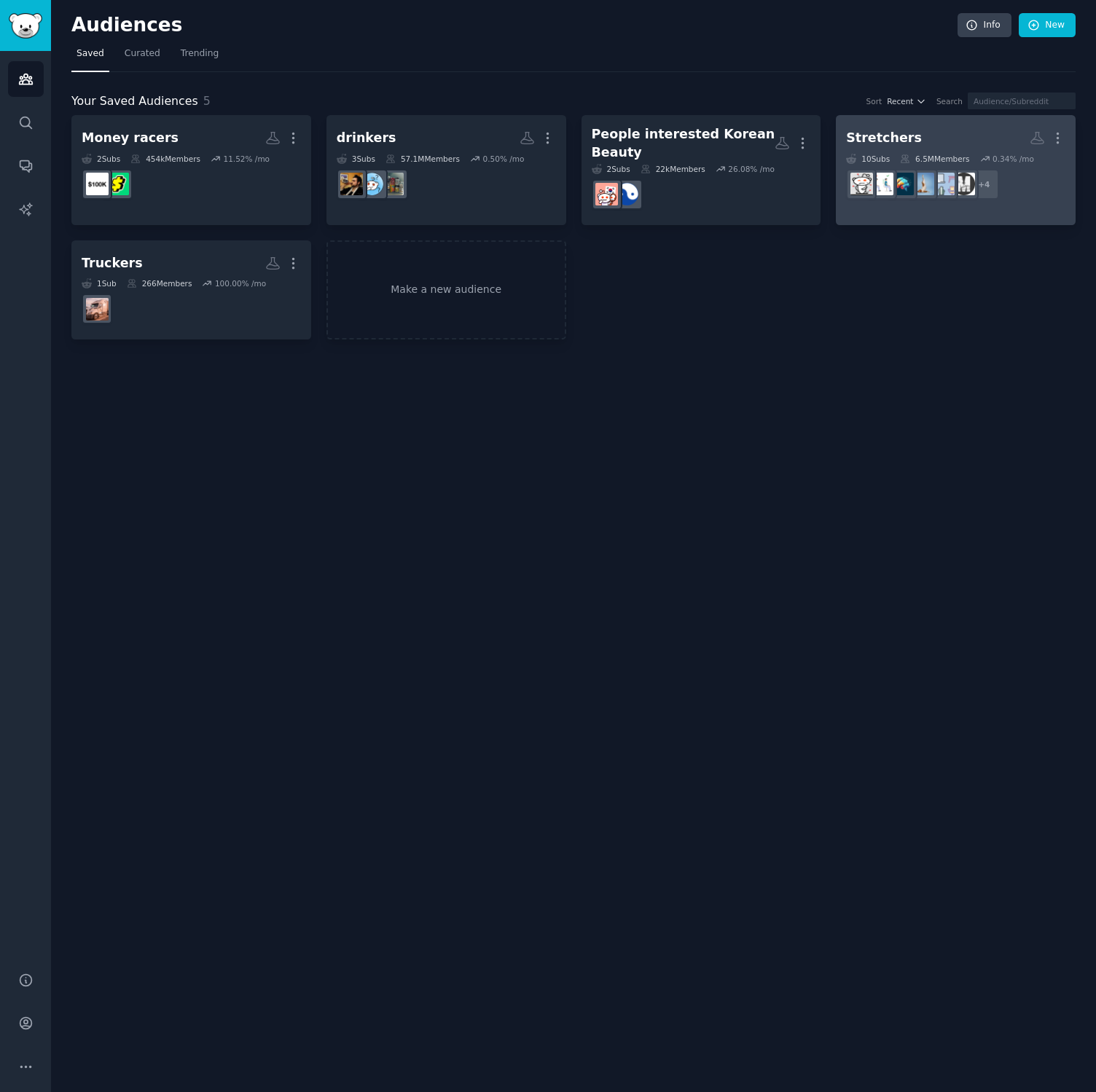
click at [905, 136] on div "Stretchers" at bounding box center [884, 138] width 75 height 18
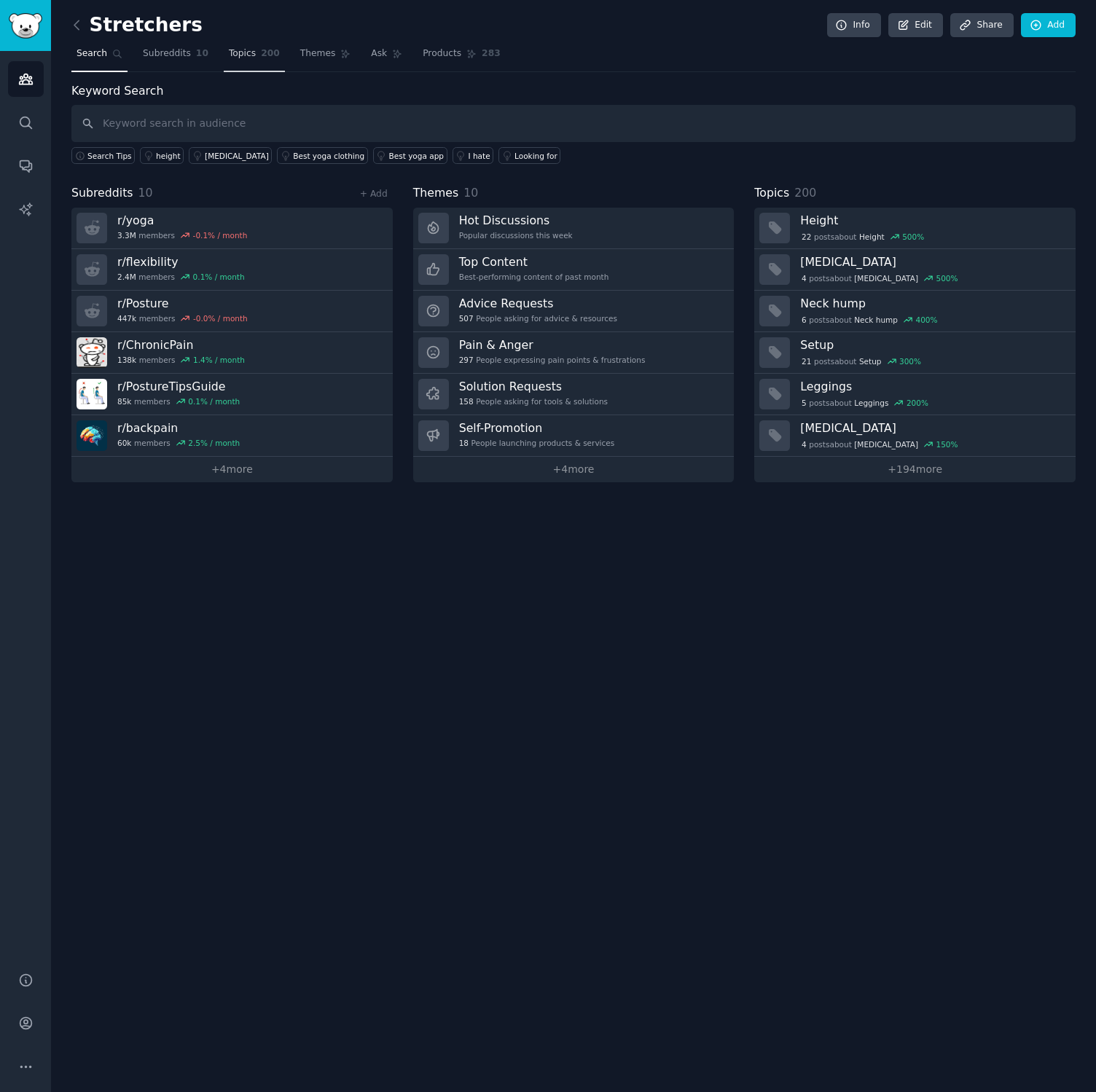
click at [256, 64] on link "Topics 200" at bounding box center [254, 57] width 61 height 30
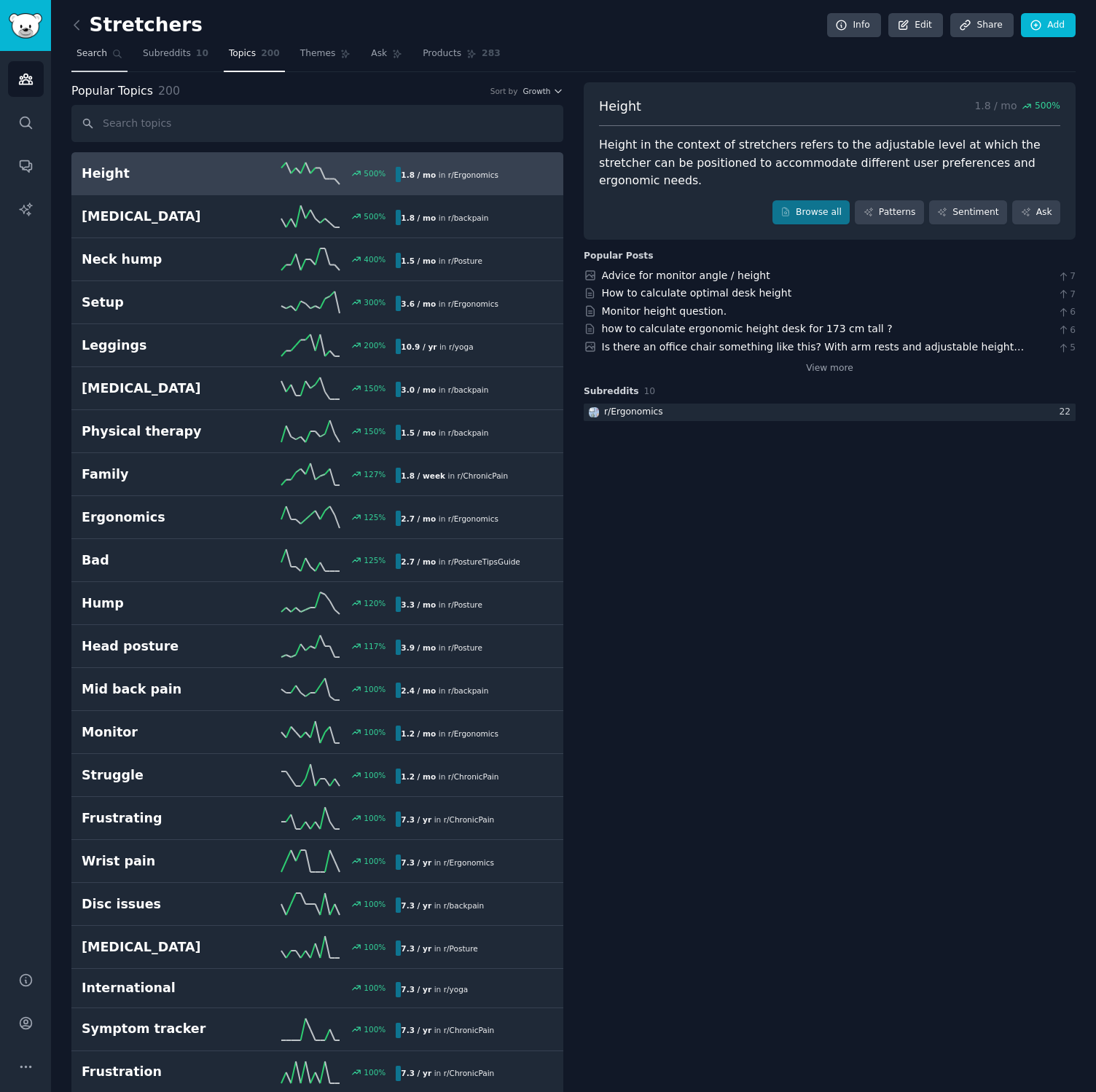
click at [88, 48] on span "Search" at bounding box center [92, 54] width 31 height 13
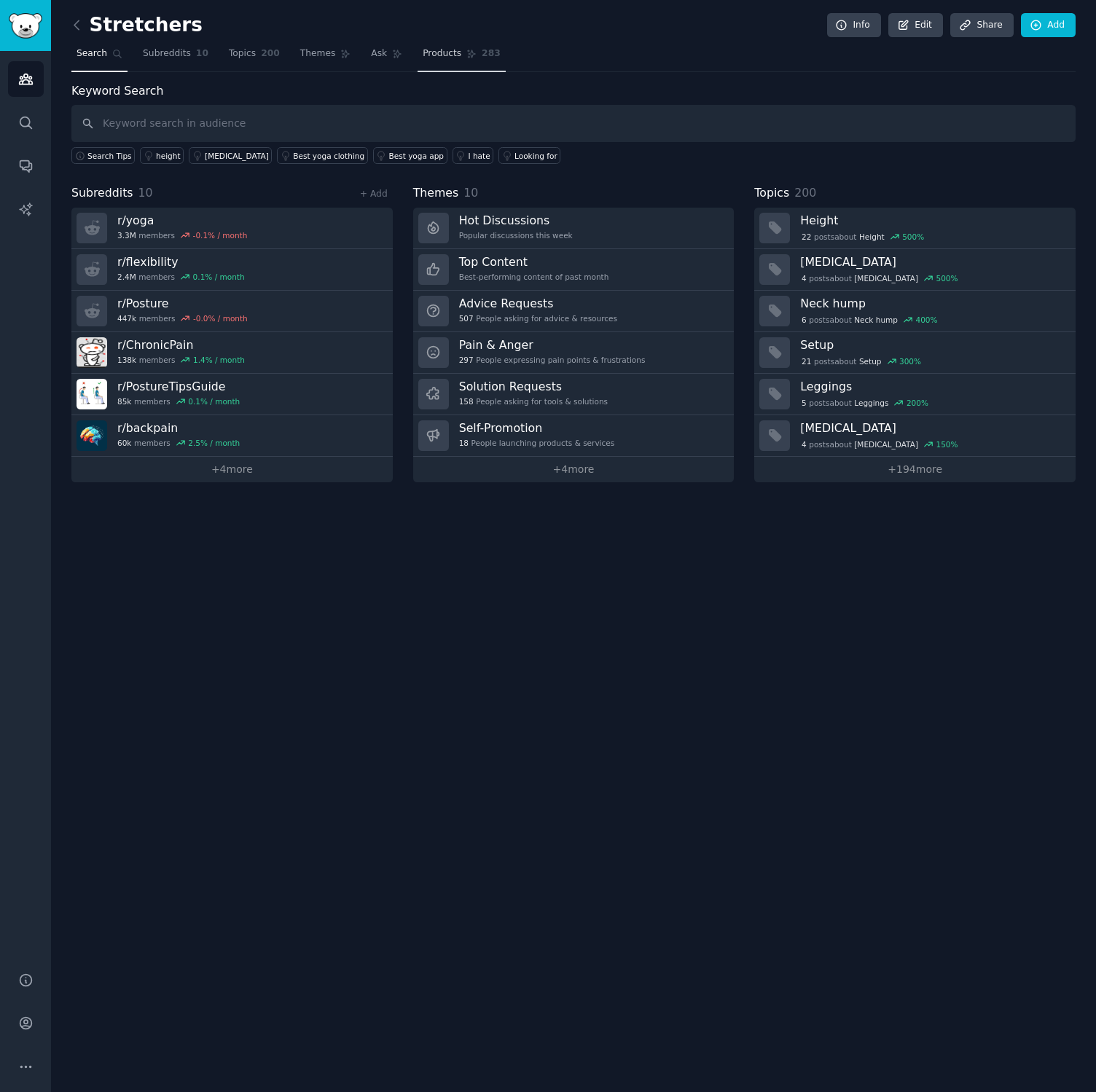
click at [457, 48] on link "Products 283" at bounding box center [461, 57] width 87 height 30
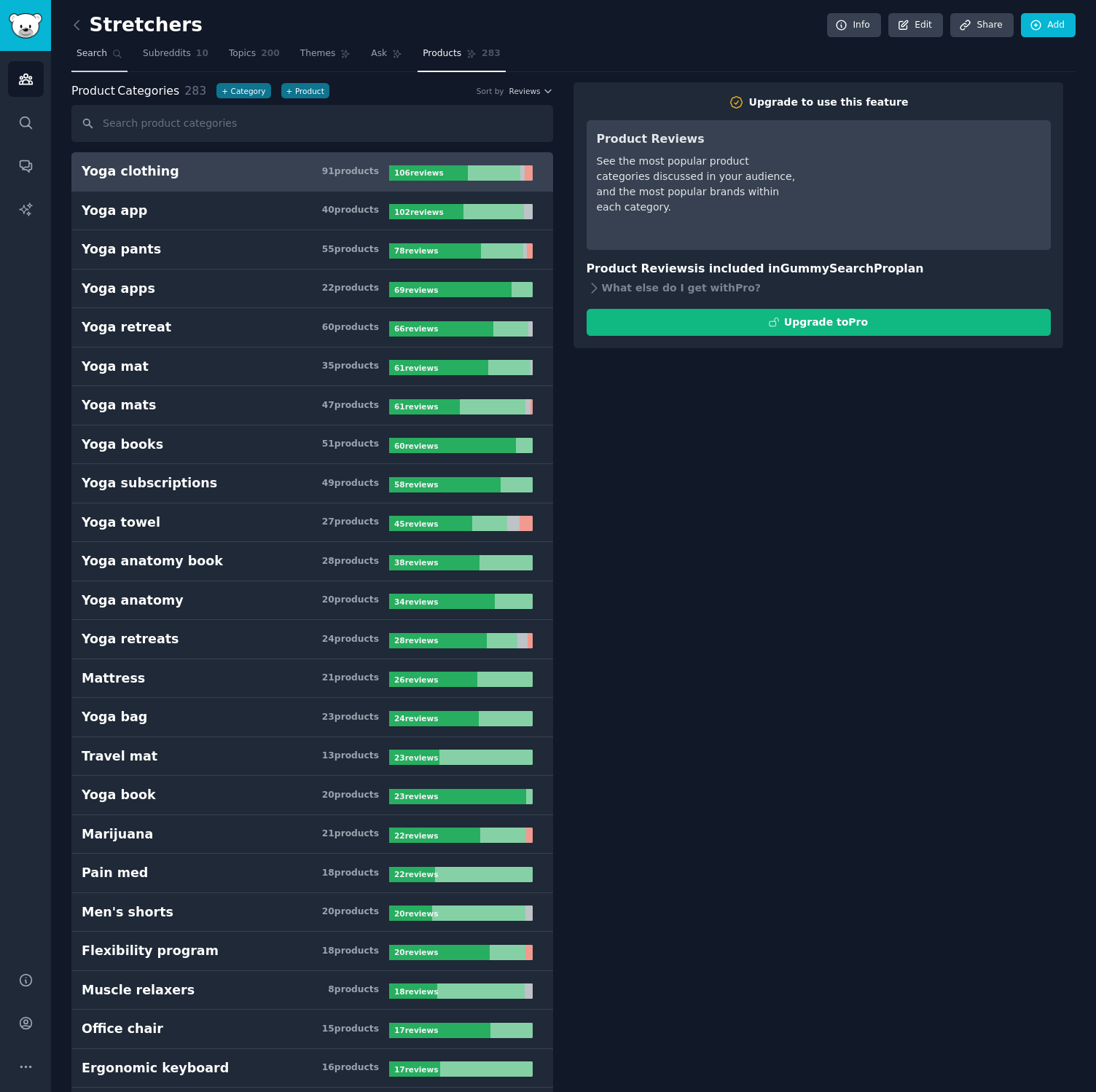
click at [106, 60] on link "Search" at bounding box center [99, 57] width 56 height 30
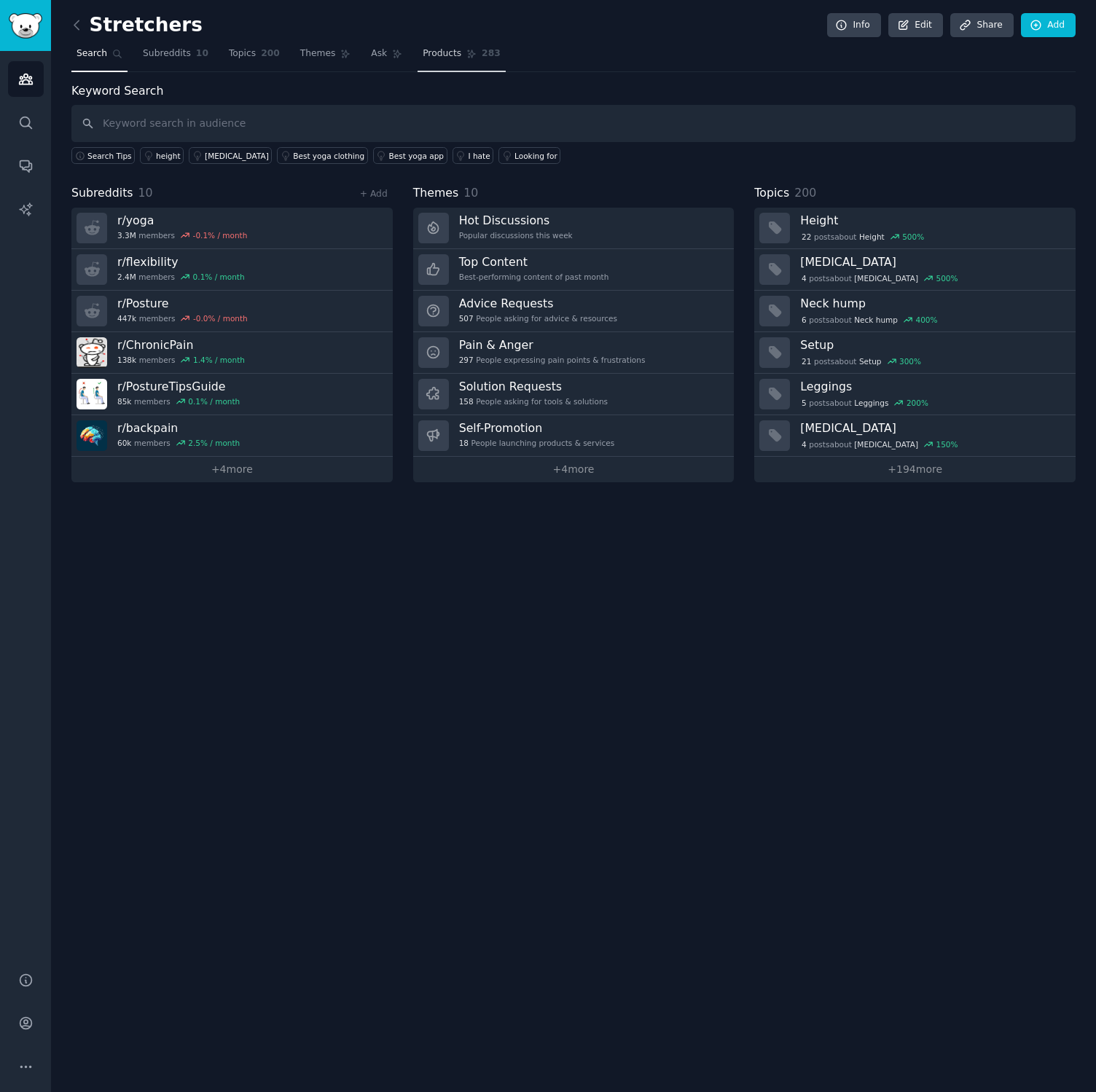
click at [468, 56] on icon at bounding box center [472, 54] width 8 height 8
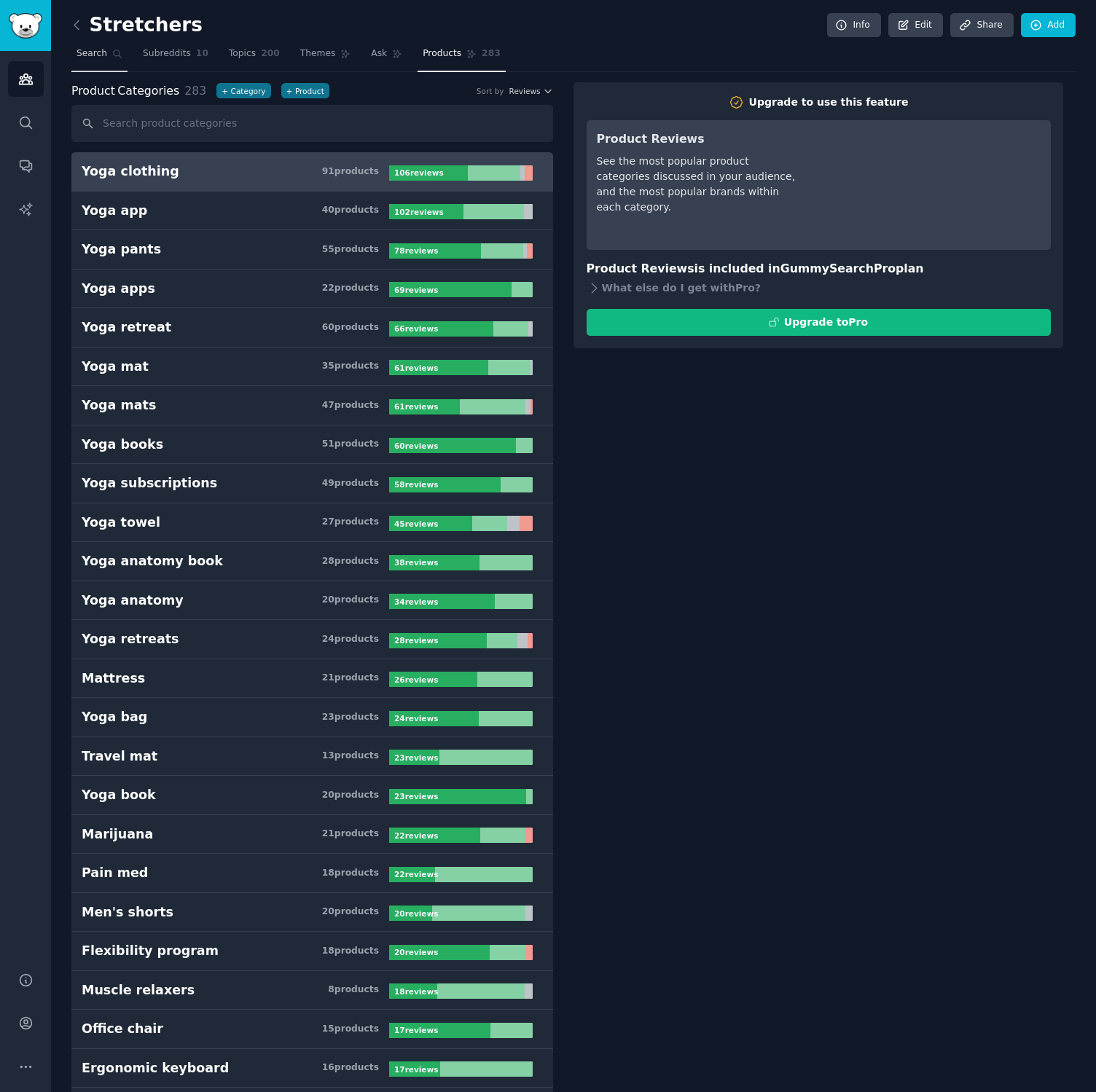
click at [98, 56] on span "Search" at bounding box center [92, 54] width 31 height 13
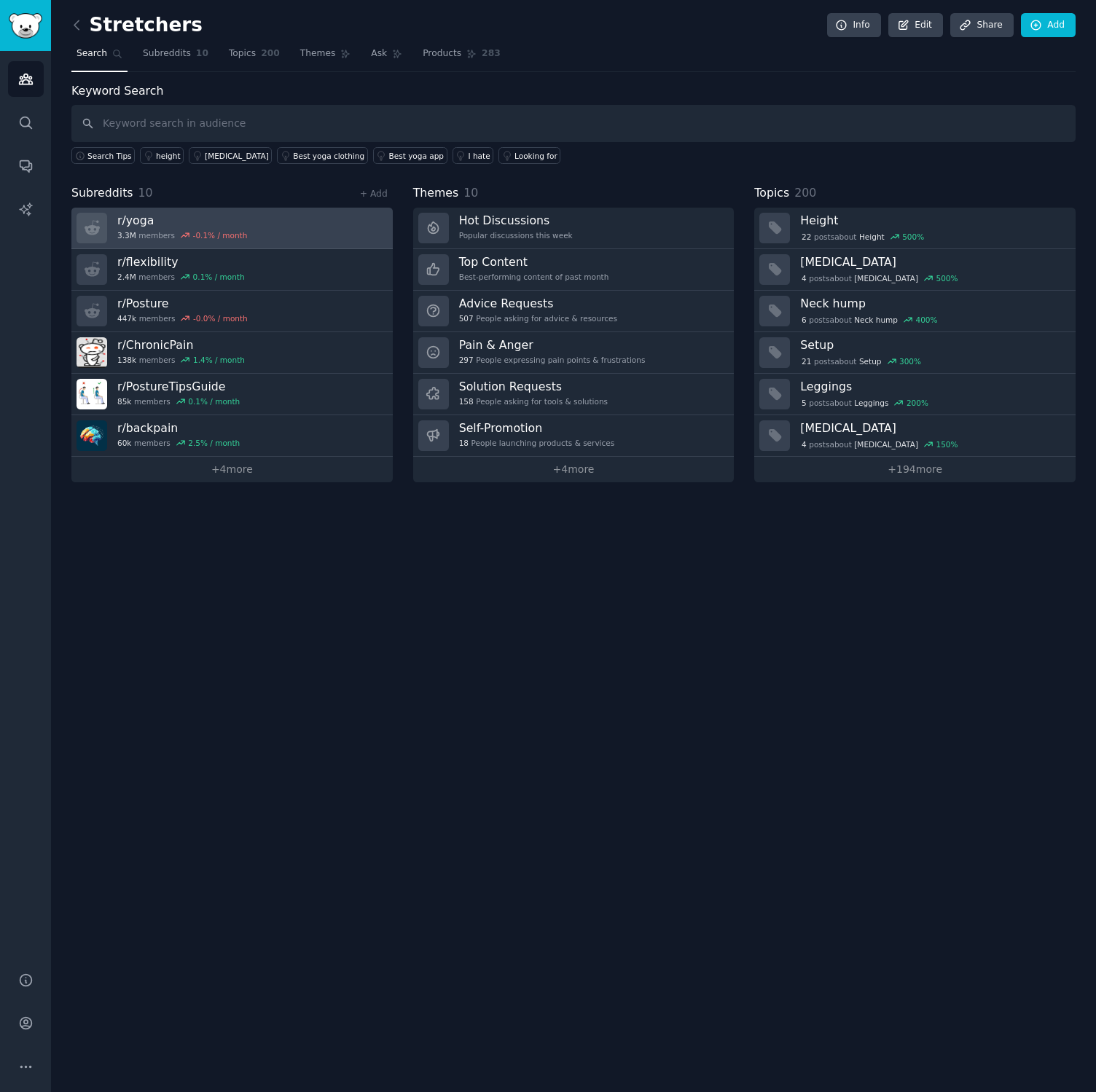
click at [226, 227] on div "r/ yoga 3.3M members -0.1 % / month" at bounding box center [182, 228] width 129 height 31
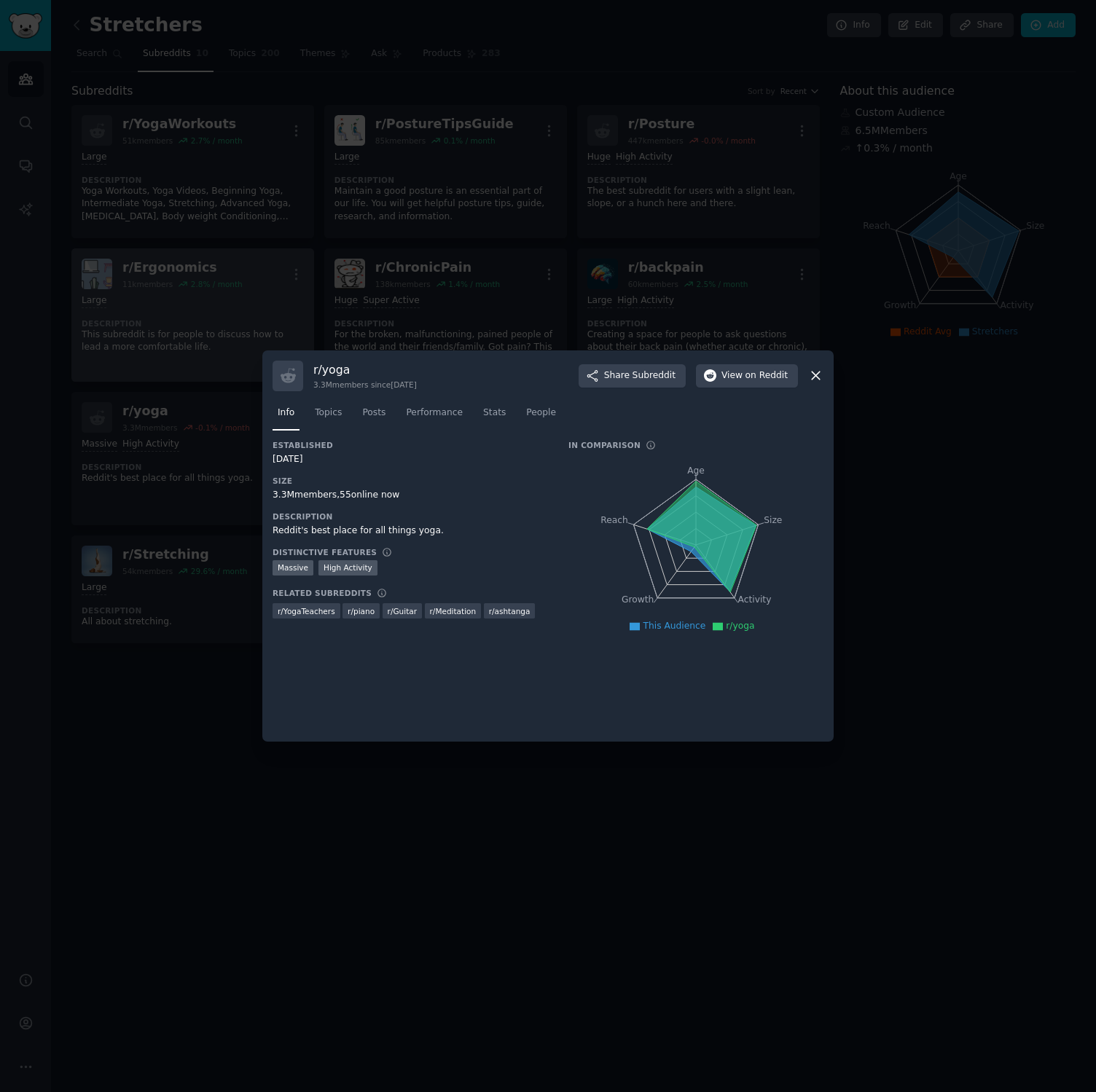
drag, startPoint x: 222, startPoint y: 293, endPoint x: 222, endPoint y: 284, distance: 9.0
click at [221, 289] on div at bounding box center [548, 546] width 1096 height 1092
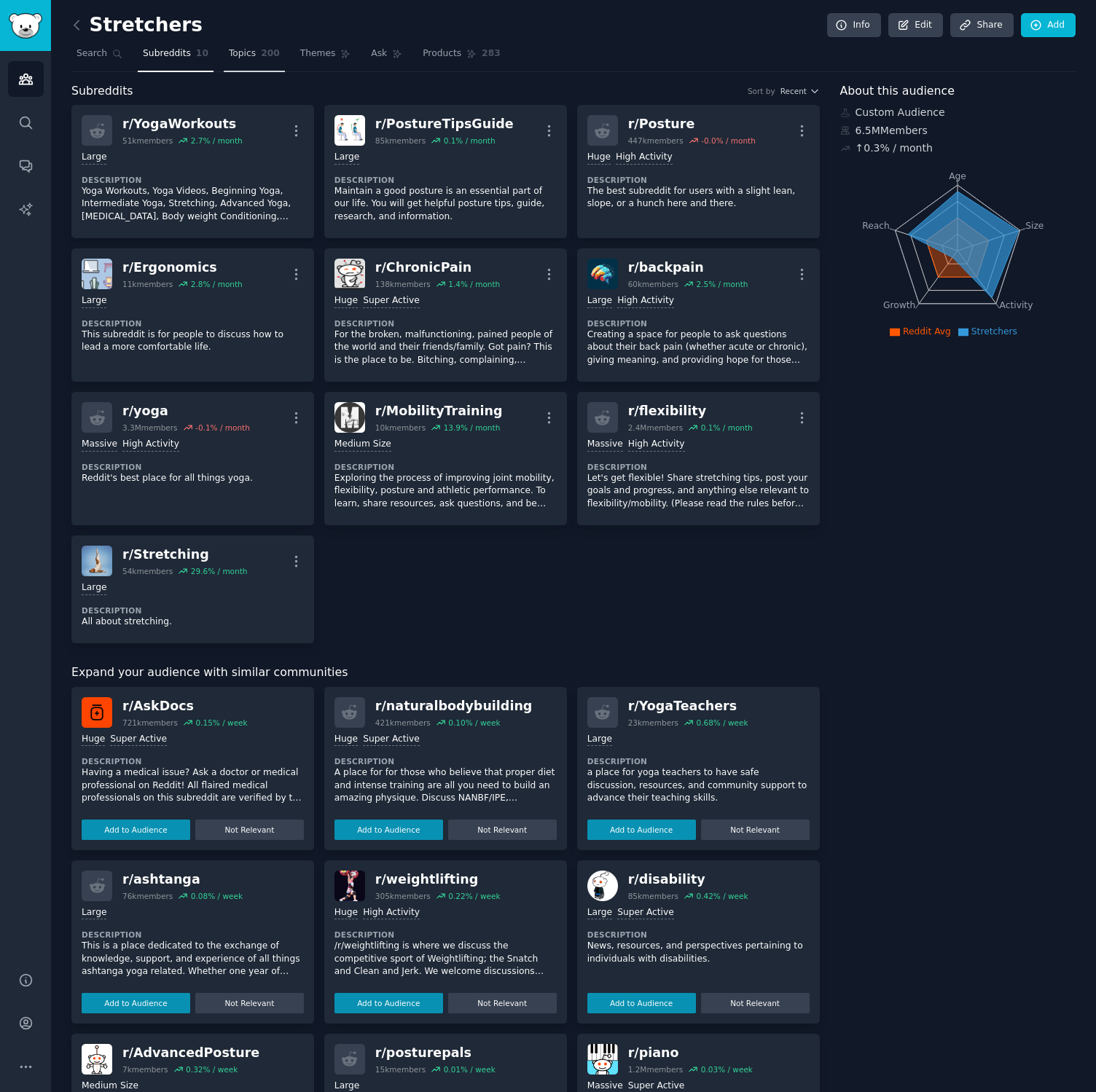
click at [248, 52] on span "Topics" at bounding box center [243, 54] width 27 height 13
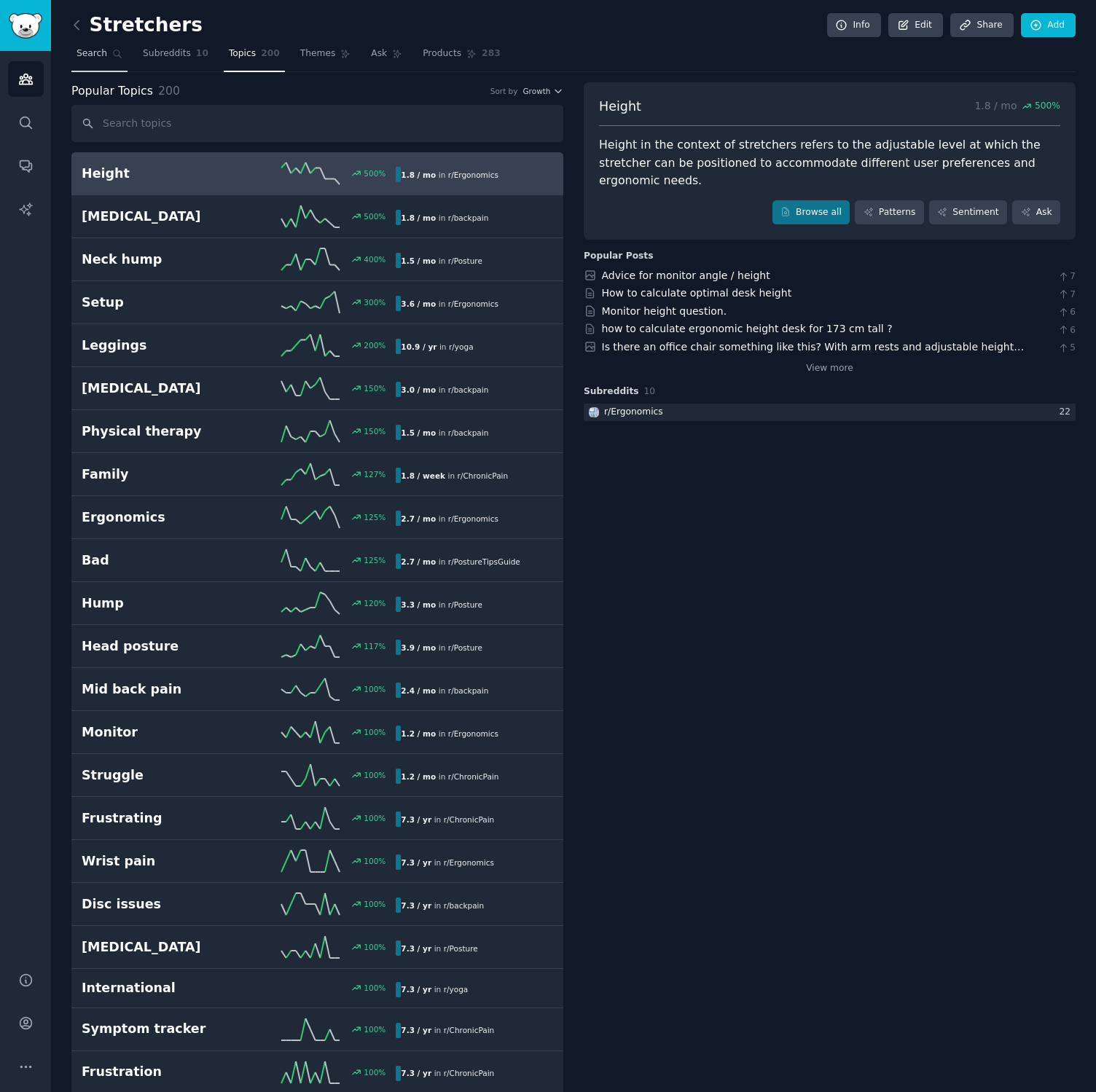
click at [108, 49] on link "Search" at bounding box center [99, 57] width 56 height 30
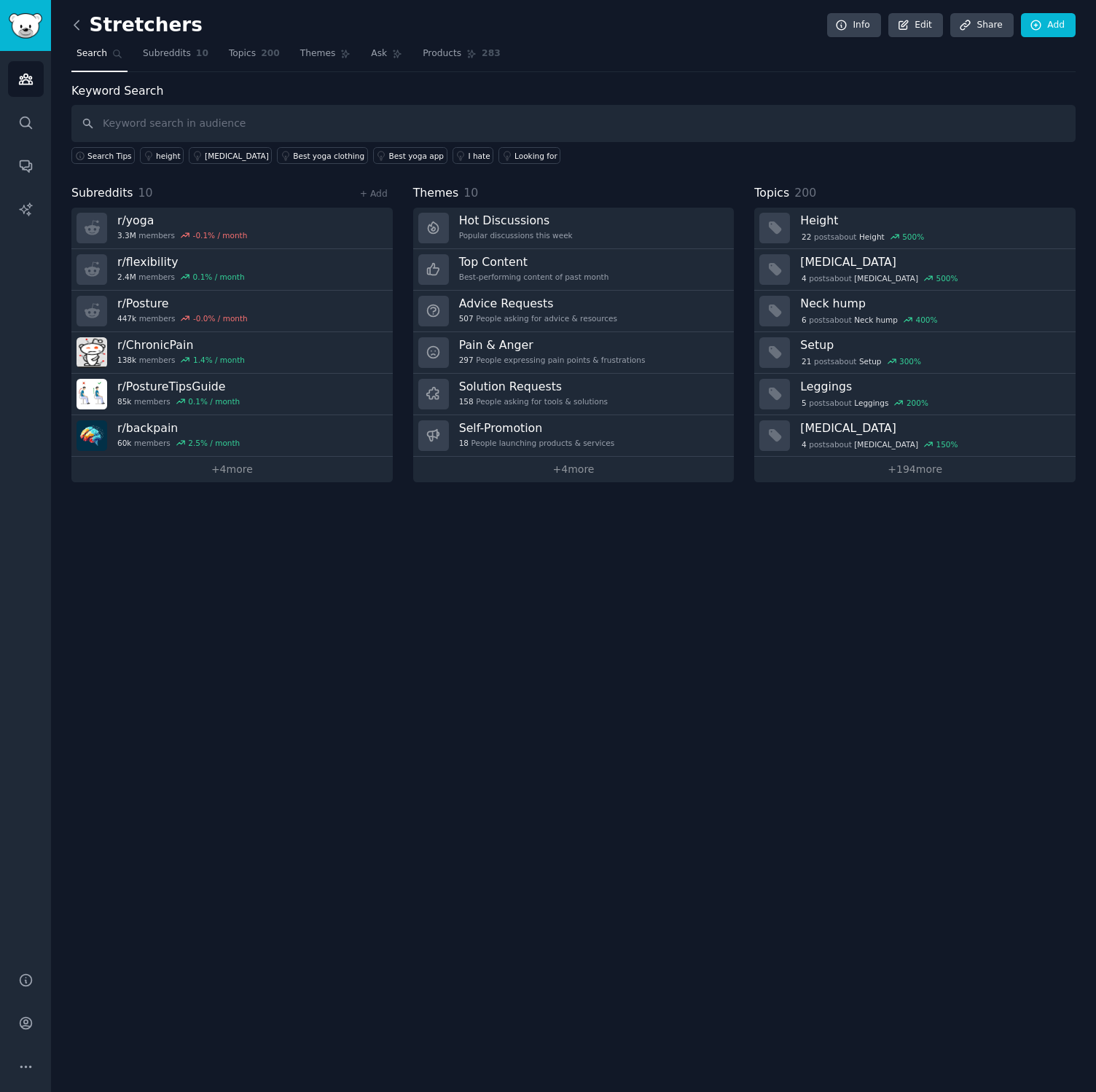
click at [78, 26] on icon at bounding box center [76, 24] width 15 height 15
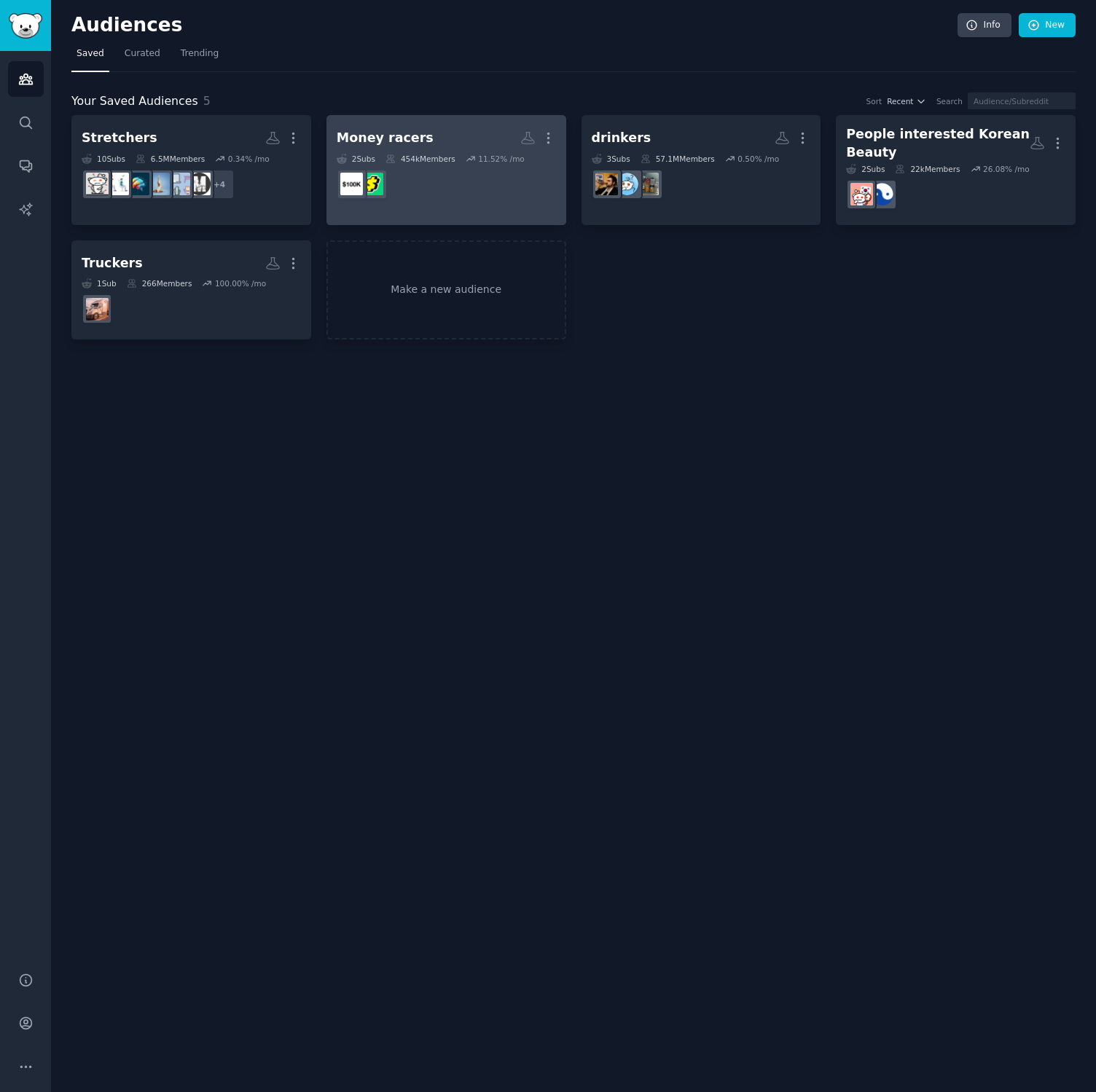
click at [451, 141] on h2 "Money racers More" at bounding box center [446, 138] width 219 height 25
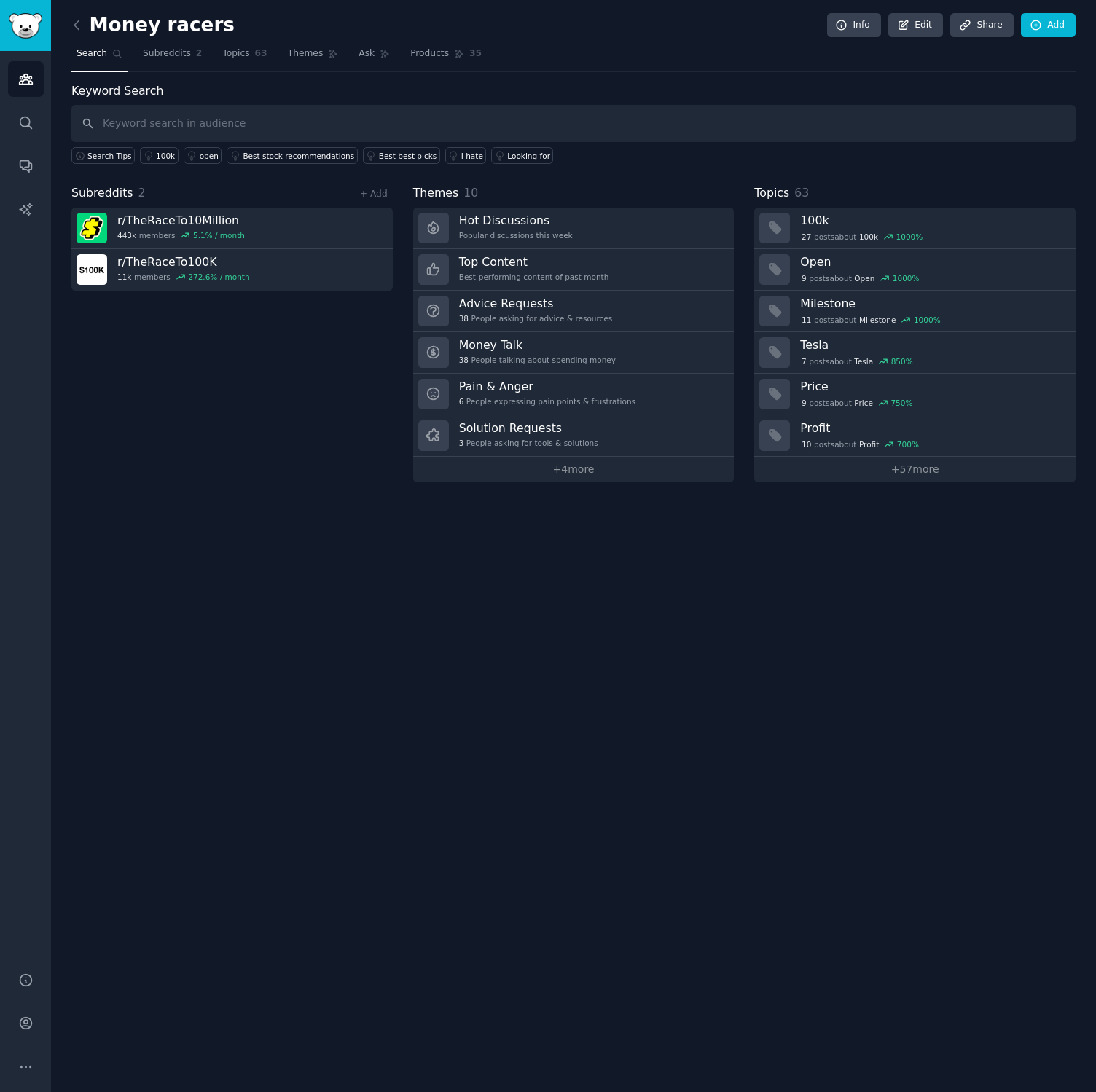
click at [84, 26] on link at bounding box center [80, 25] width 18 height 23
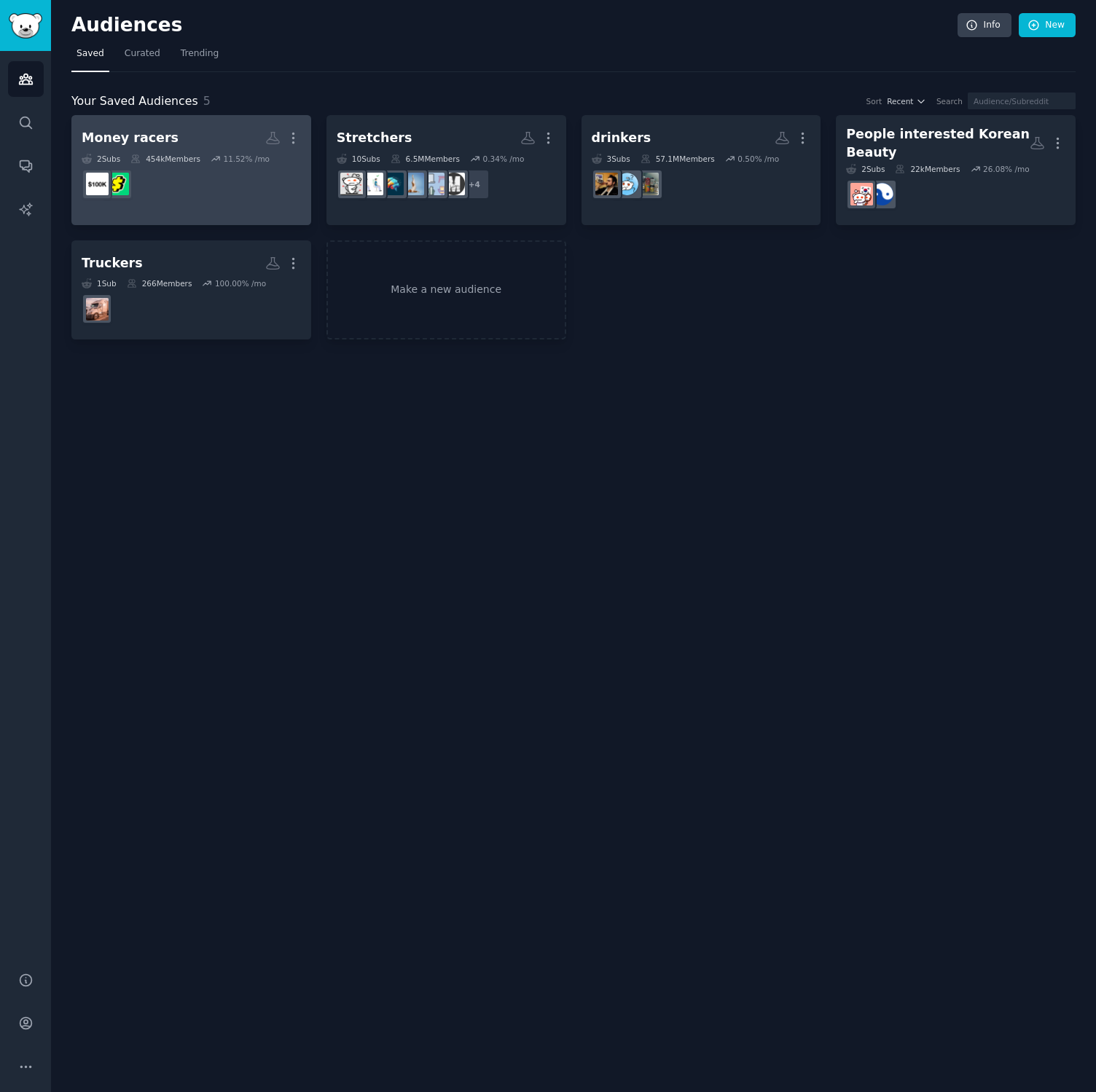
click at [177, 149] on h2 "Money racers More" at bounding box center [191, 138] width 219 height 25
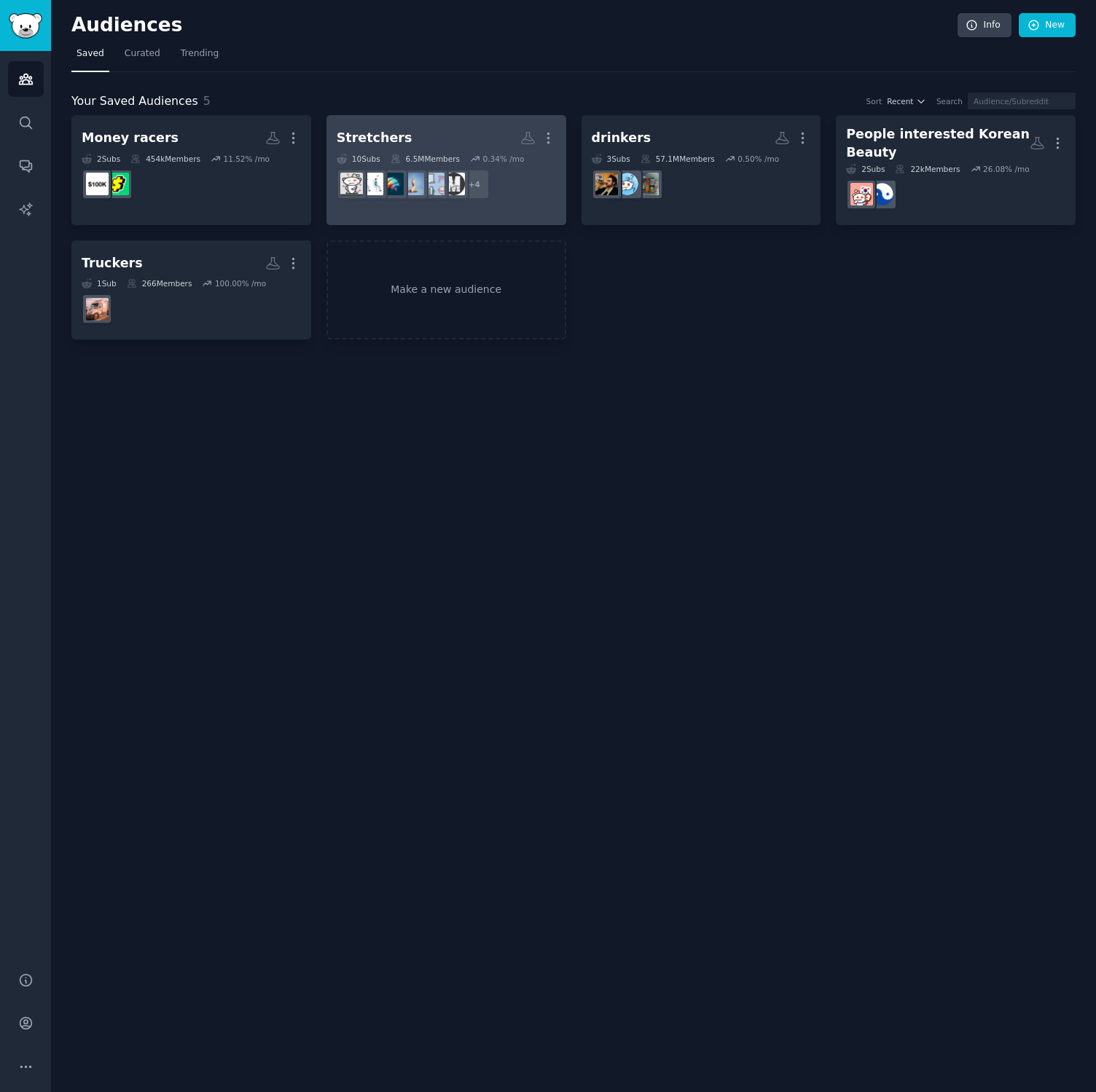
click at [463, 141] on h2 "Stretchers More" at bounding box center [446, 138] width 219 height 25
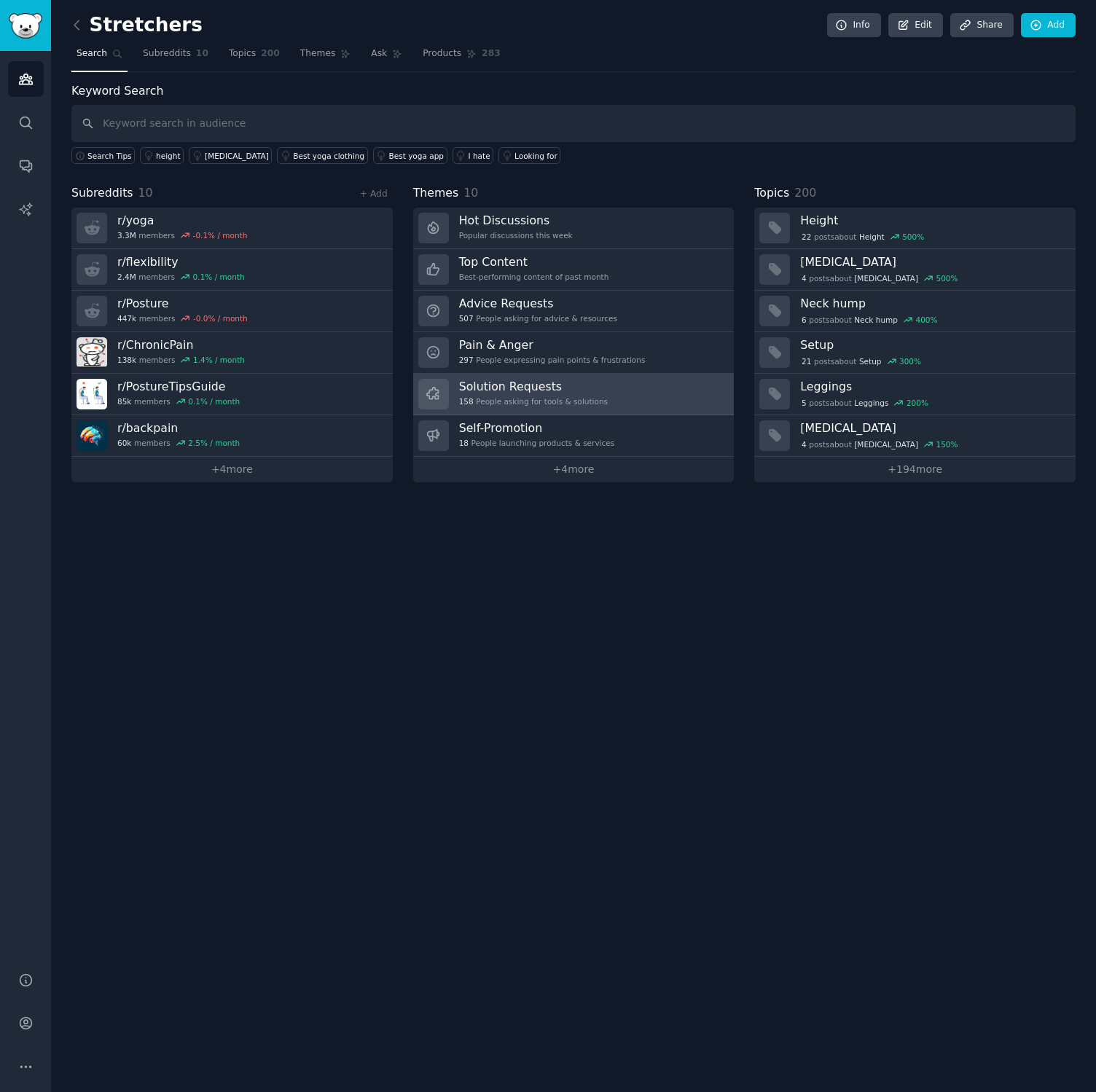
click at [502, 388] on h3 "Solution Requests" at bounding box center [533, 386] width 148 height 15
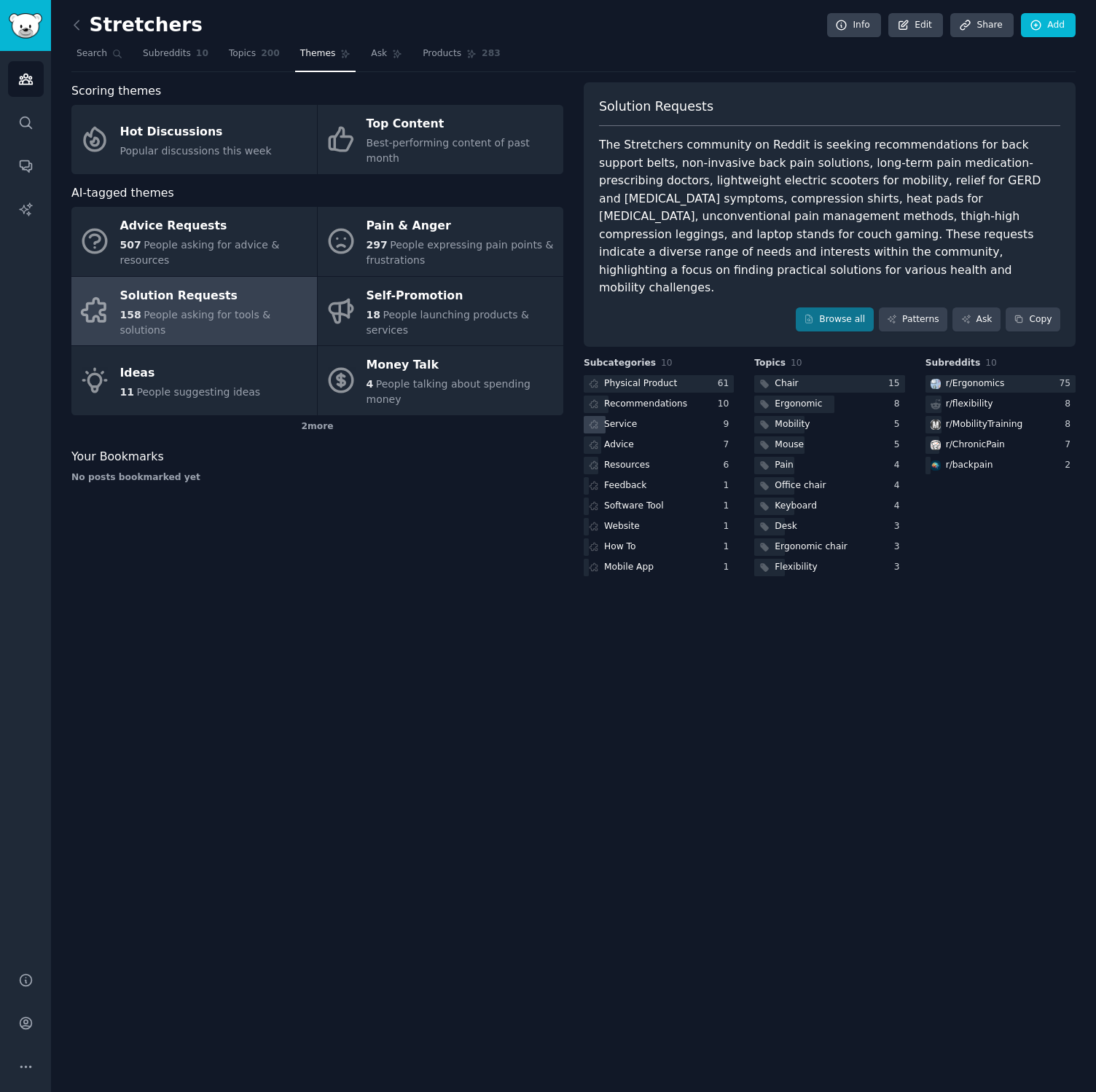
click at [650, 416] on div "Service" at bounding box center [658, 425] width 150 height 18
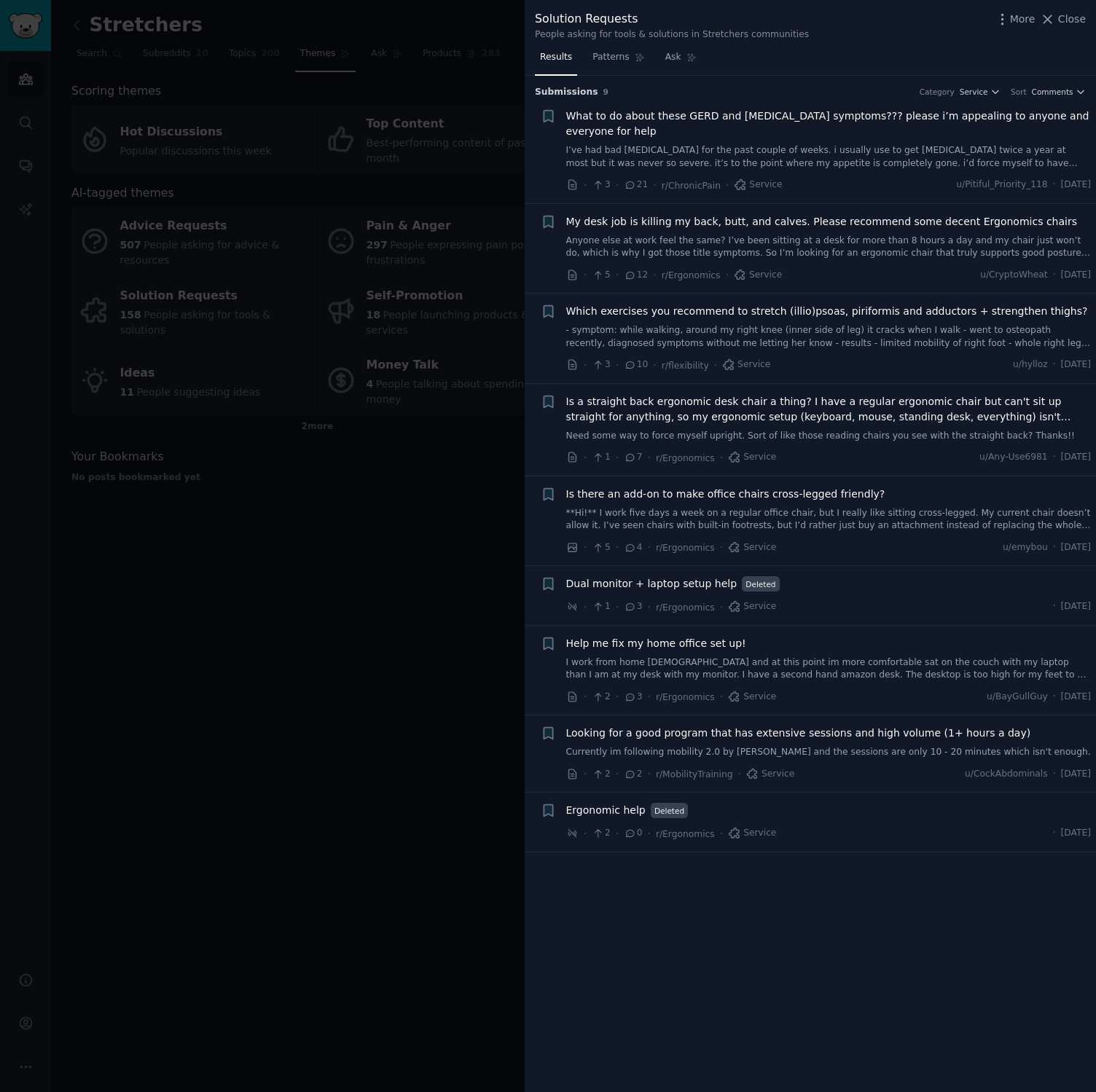
click at [376, 498] on div at bounding box center [548, 546] width 1096 height 1092
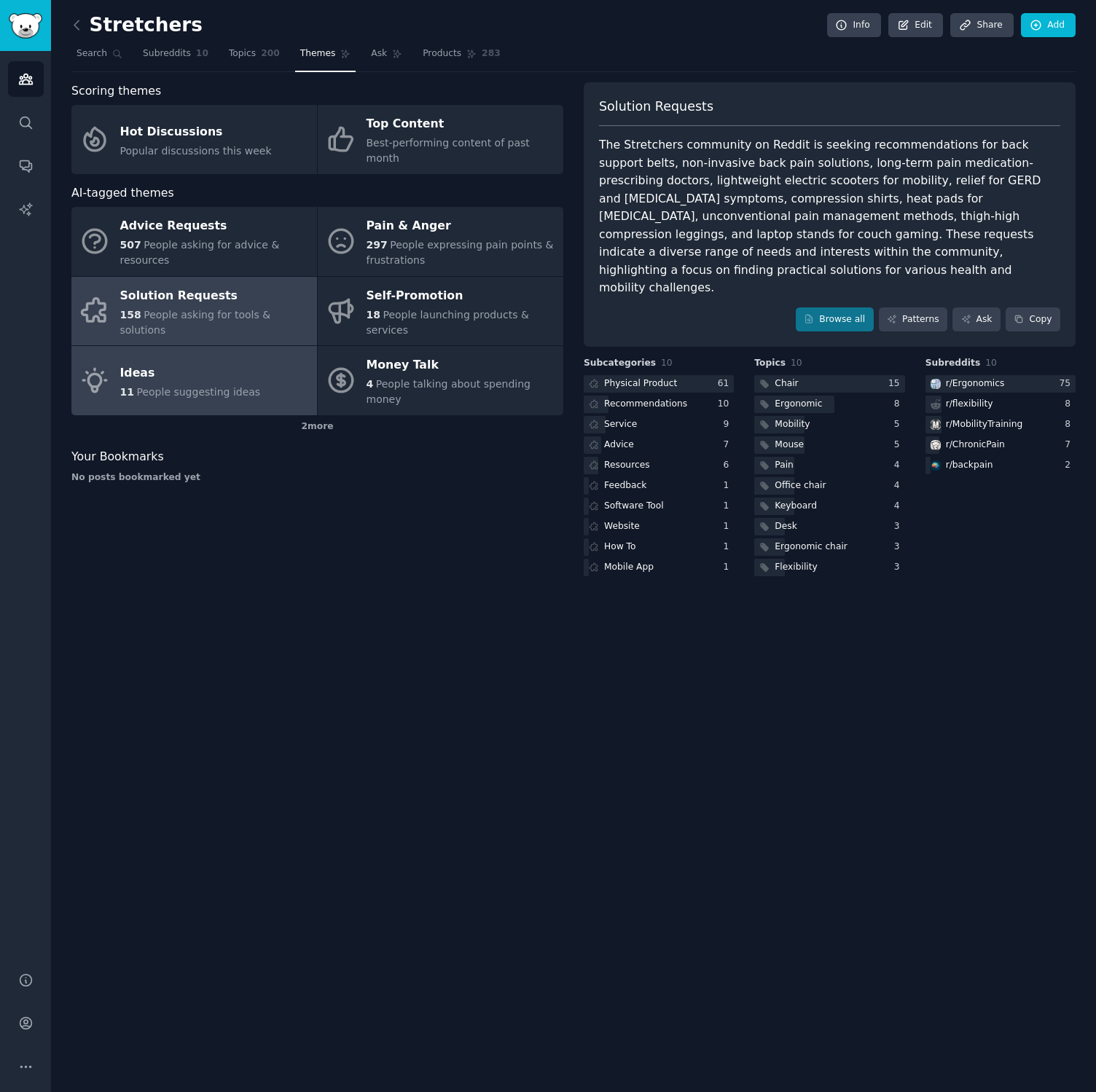
click at [243, 361] on div "Ideas" at bounding box center [190, 373] width 141 height 23
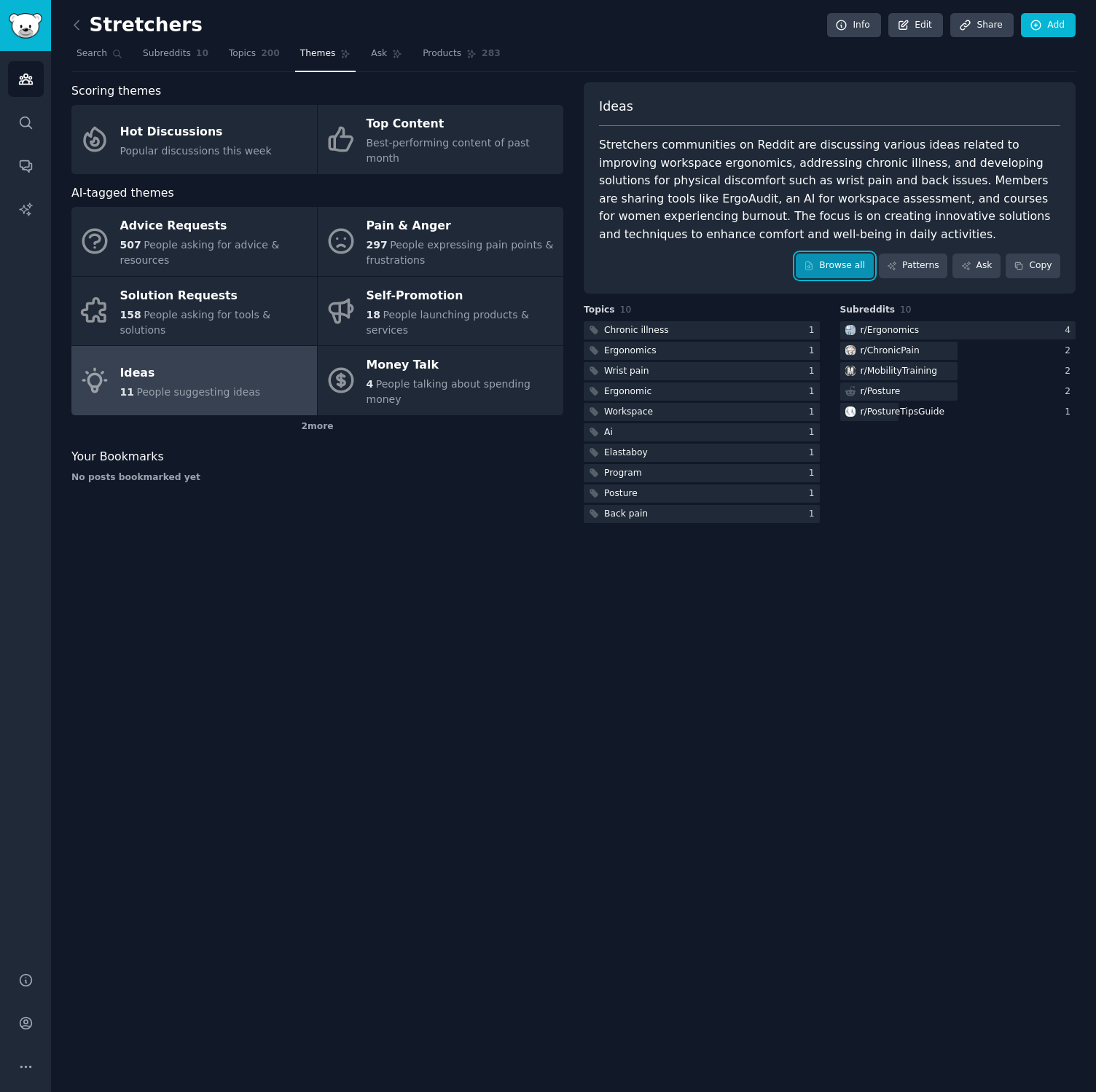
click at [847, 263] on link "Browse all" at bounding box center [835, 266] width 78 height 25
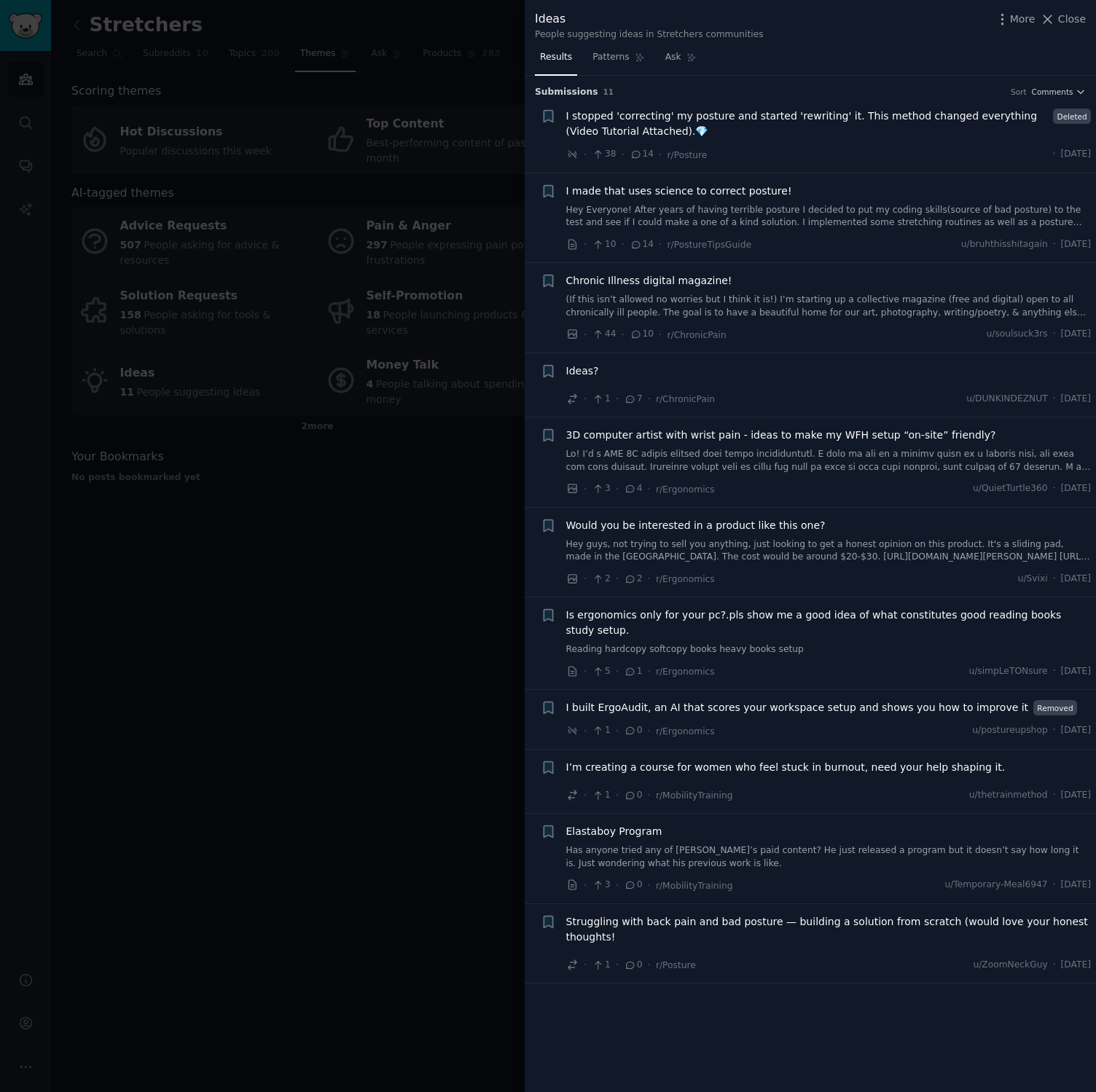
click at [92, 58] on div at bounding box center [548, 546] width 1096 height 1092
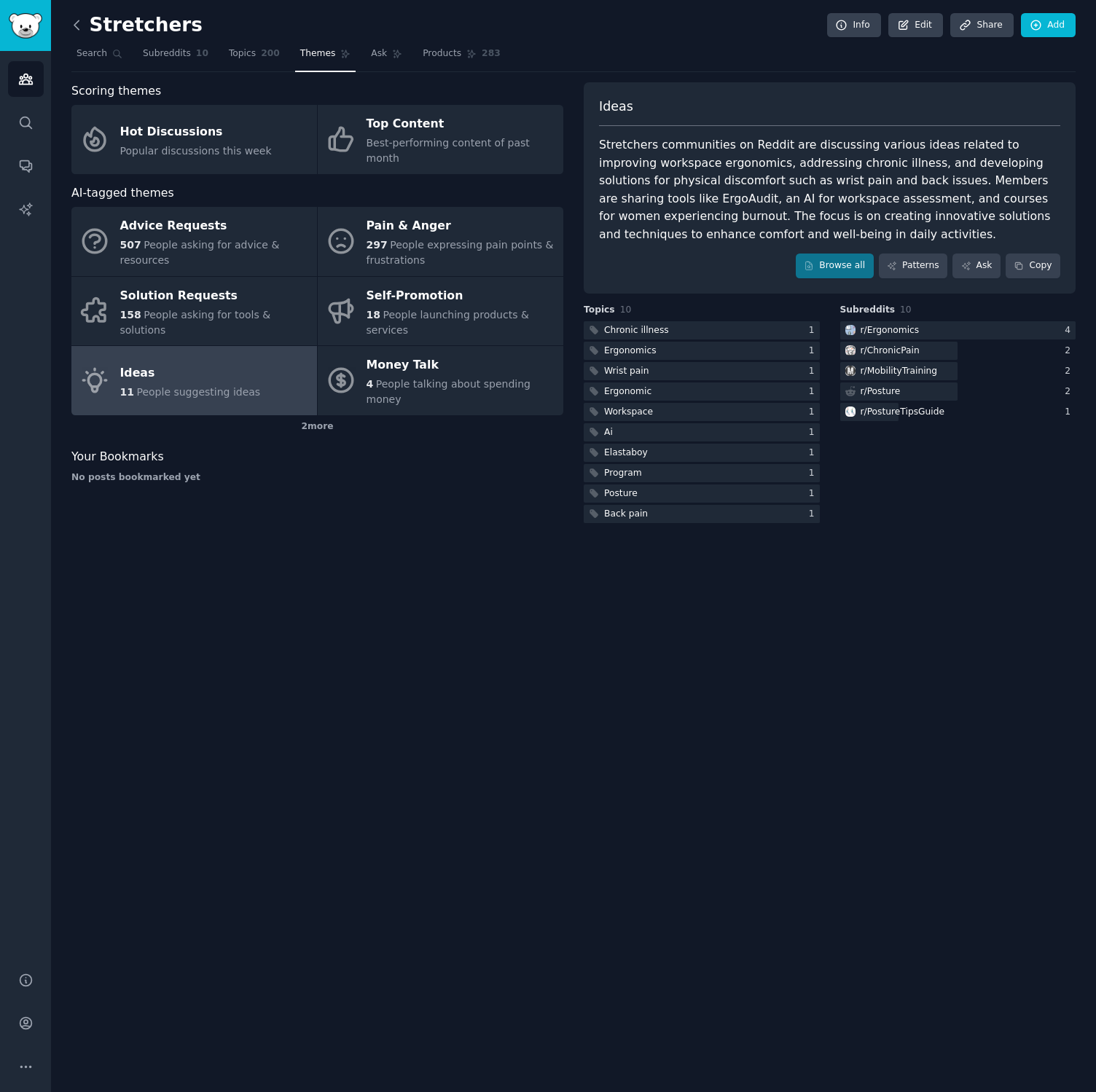
click at [80, 23] on icon at bounding box center [76, 24] width 15 height 15
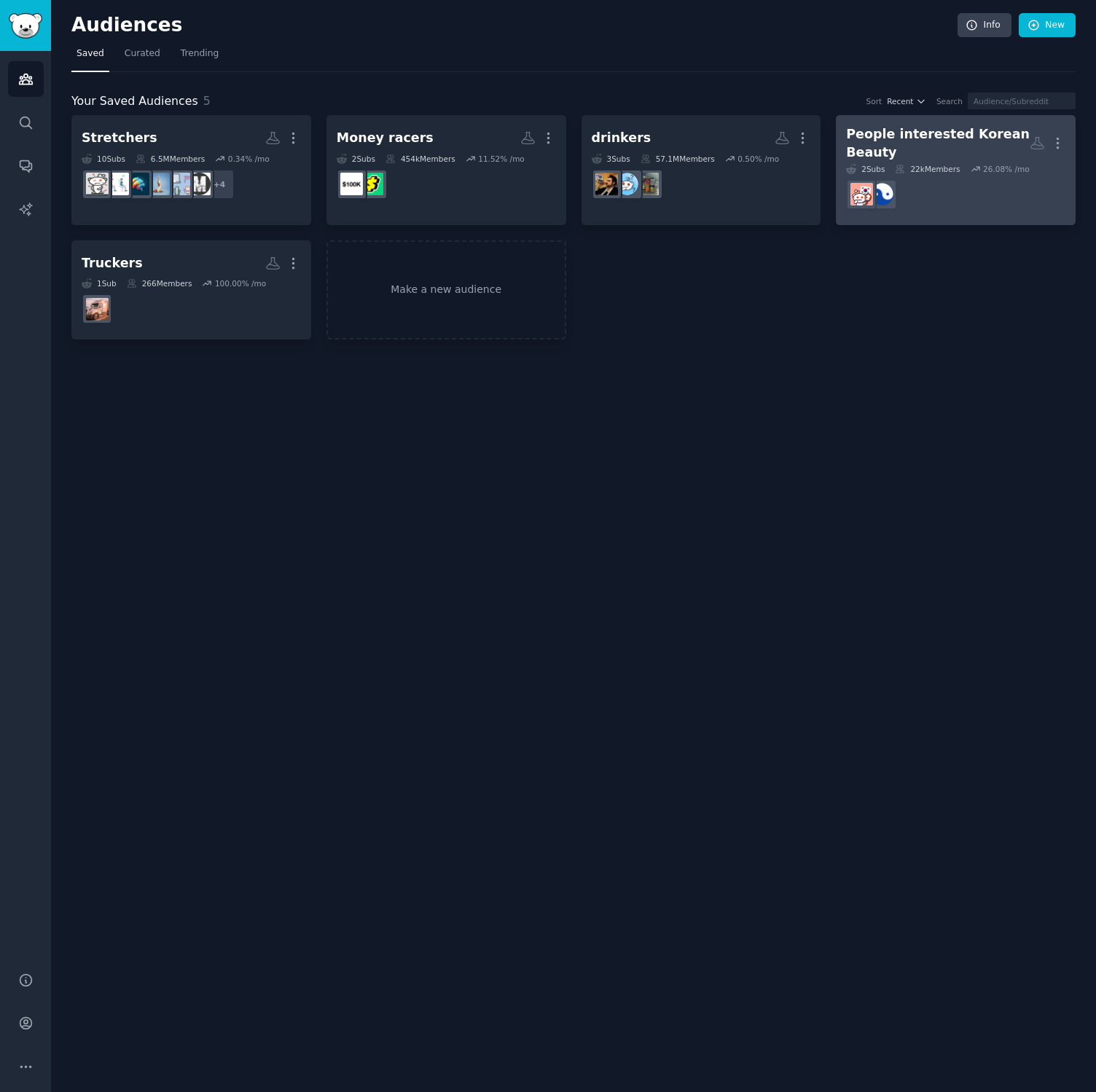
click at [906, 133] on div "People interested Korean Beauty" at bounding box center [938, 144] width 183 height 36
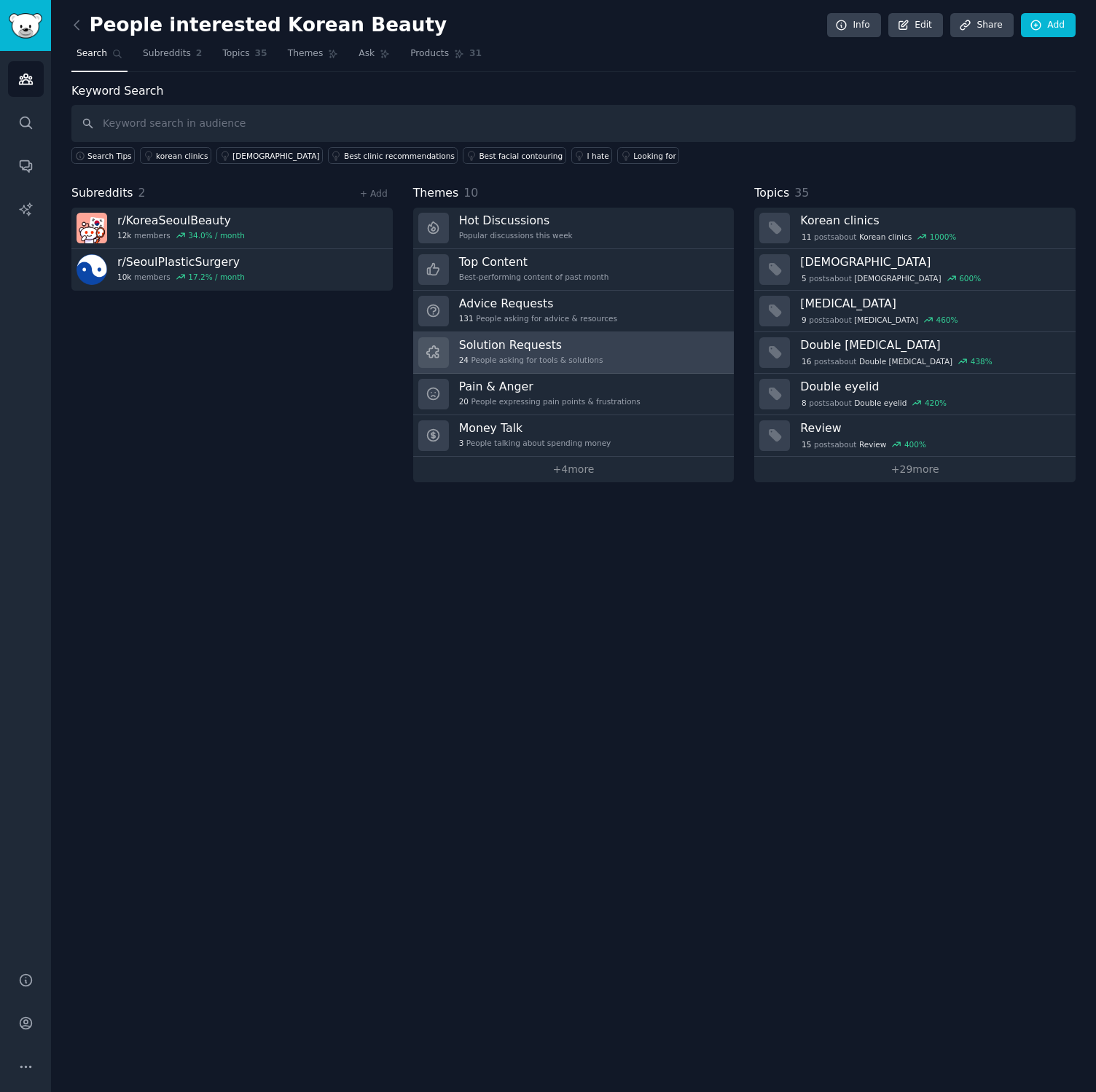
click at [523, 348] on h3 "Solution Requests" at bounding box center [531, 345] width 145 height 15
